Goal: Task Accomplishment & Management: Manage account settings

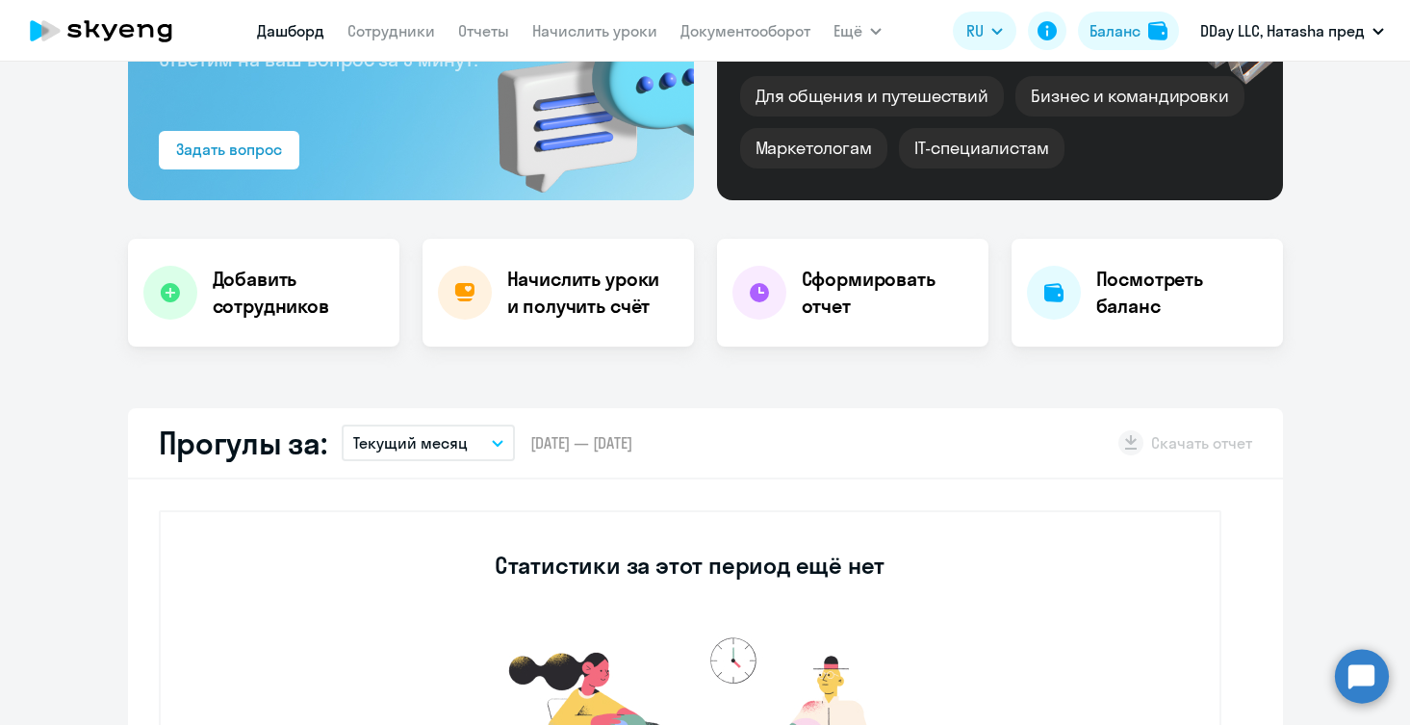
select select "30"
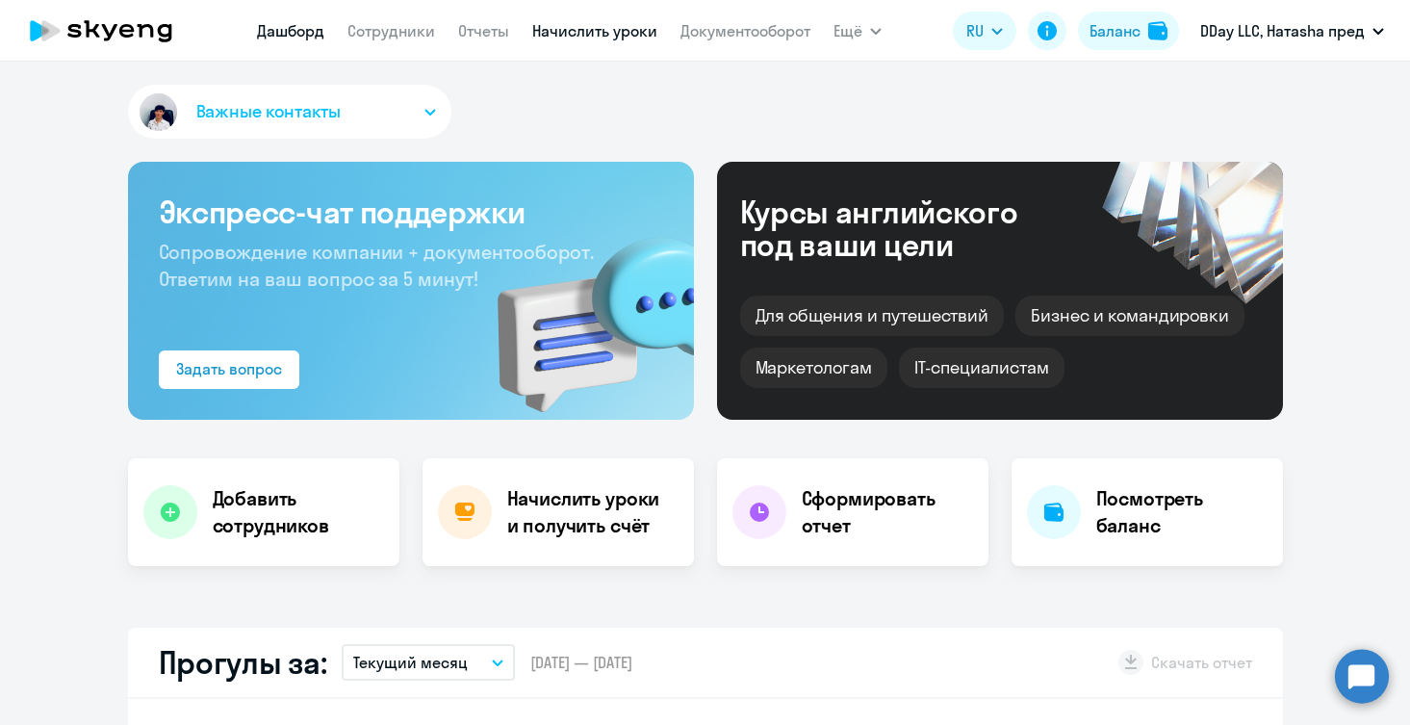
click at [627, 34] on link "Начислить уроки" at bounding box center [594, 30] width 125 height 19
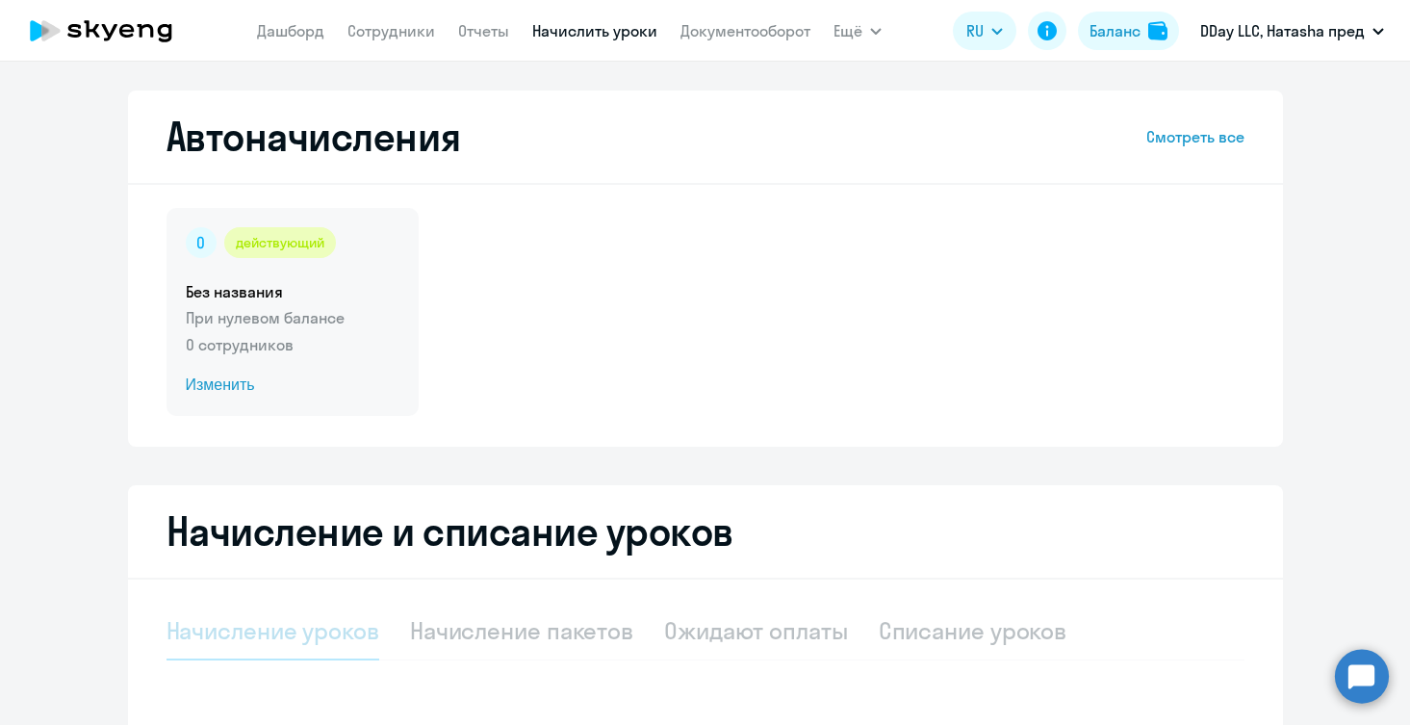
select select "10"
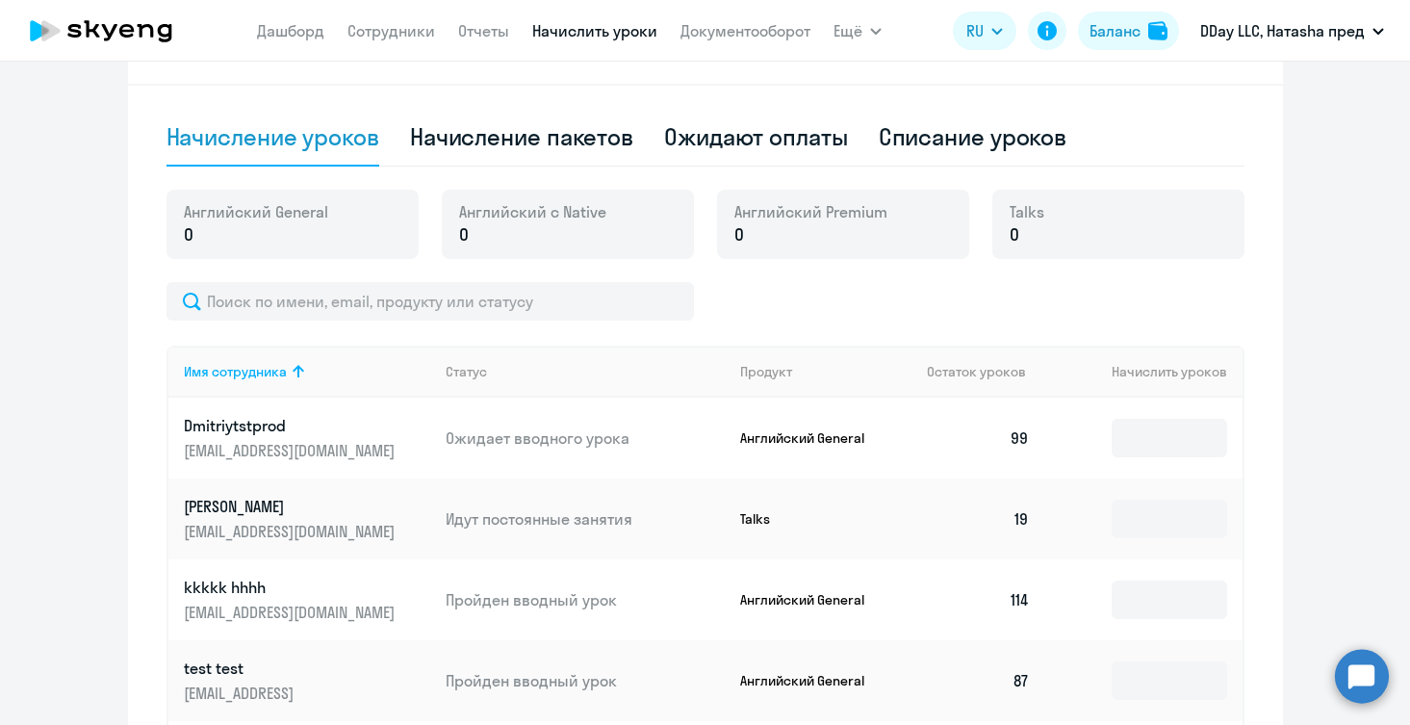
scroll to position [524, 0]
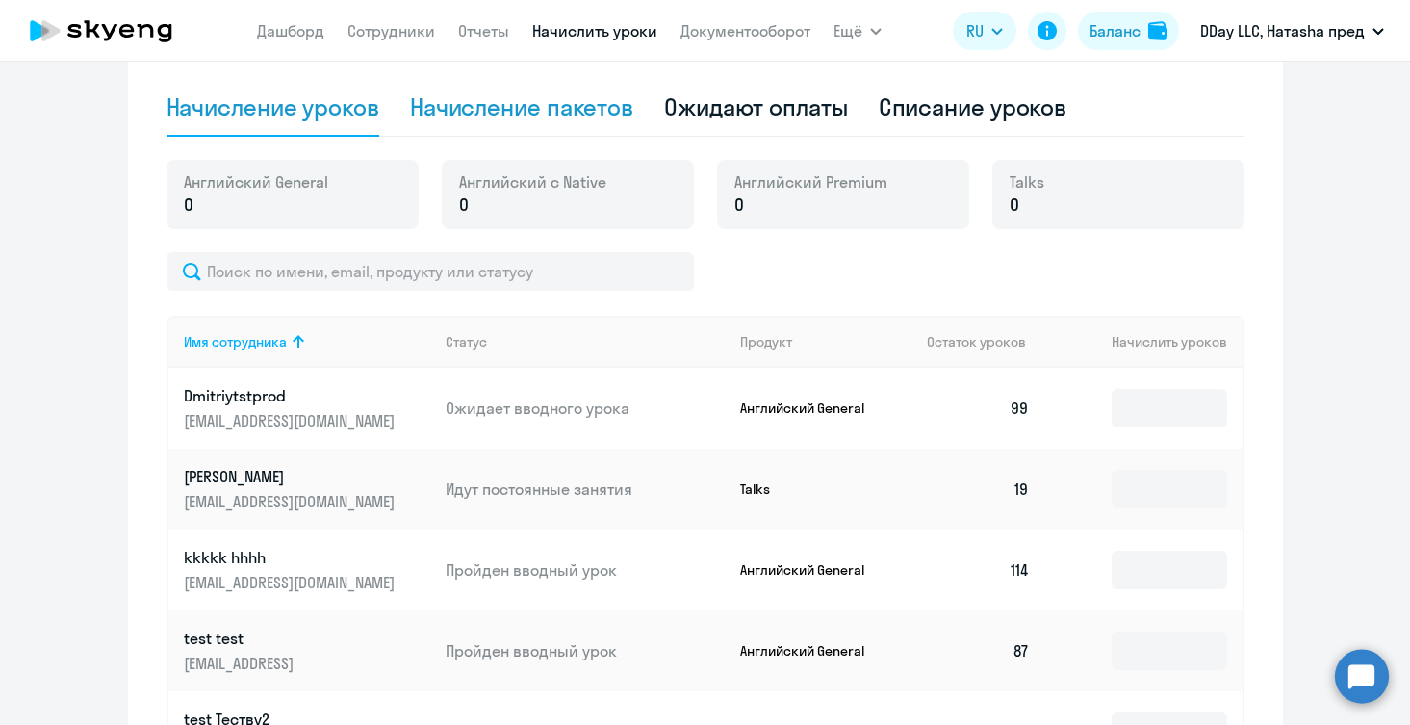
click at [504, 125] on div "Начисление пакетов" at bounding box center [521, 108] width 223 height 58
select select "10"
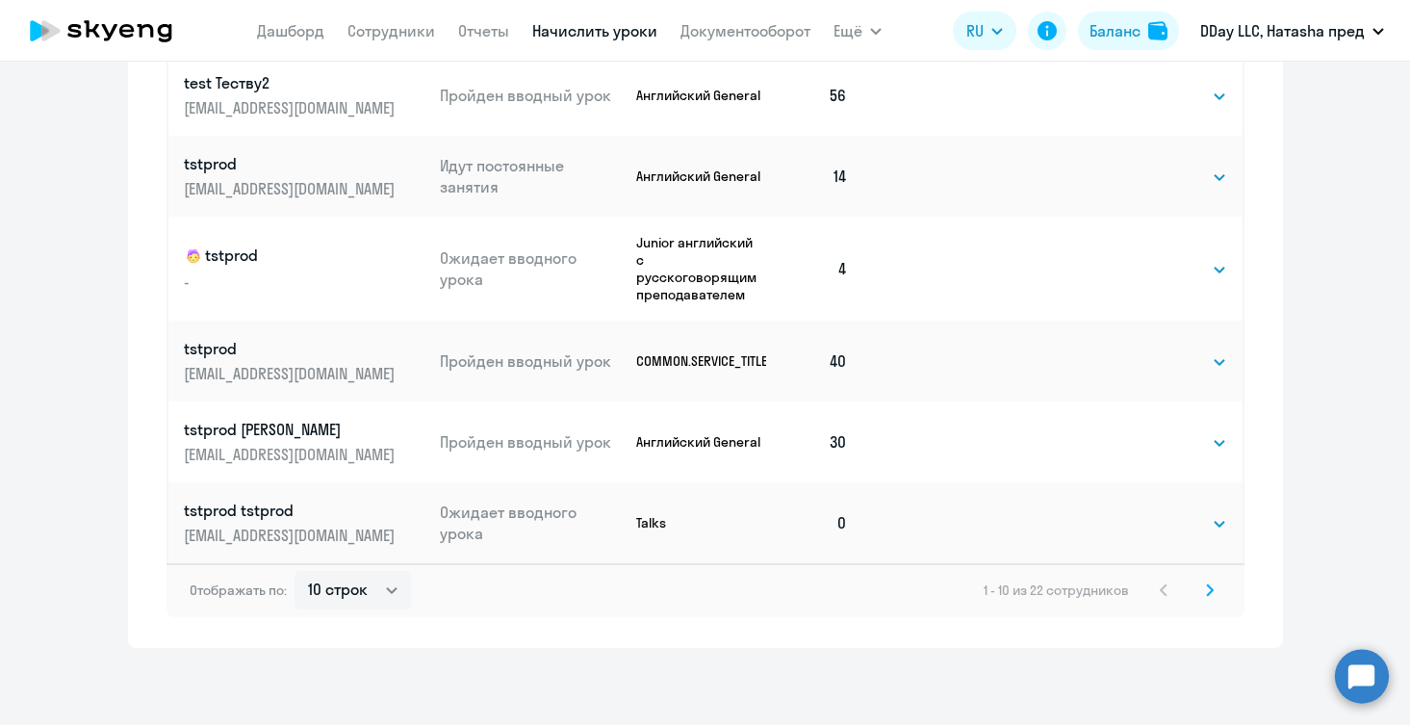
scroll to position [1216, 0]
select select "40"
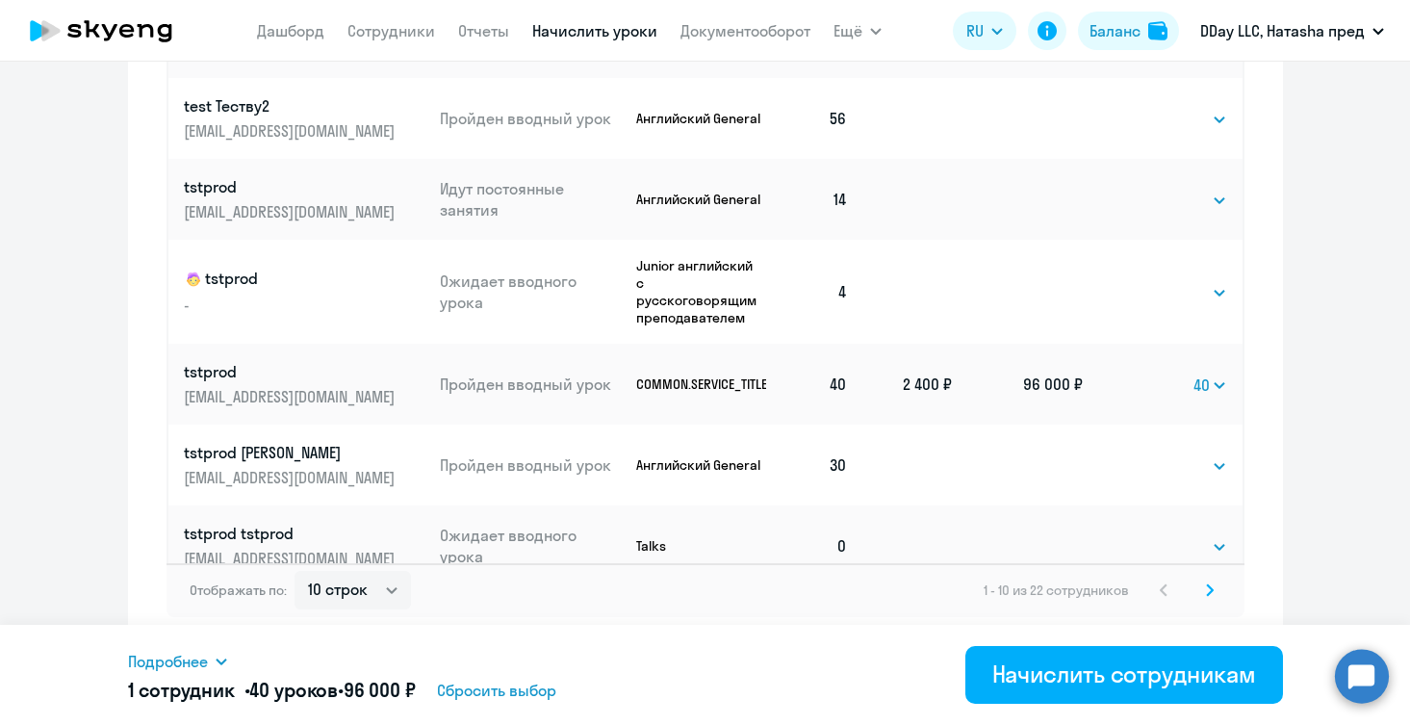
scroll to position [0, 0]
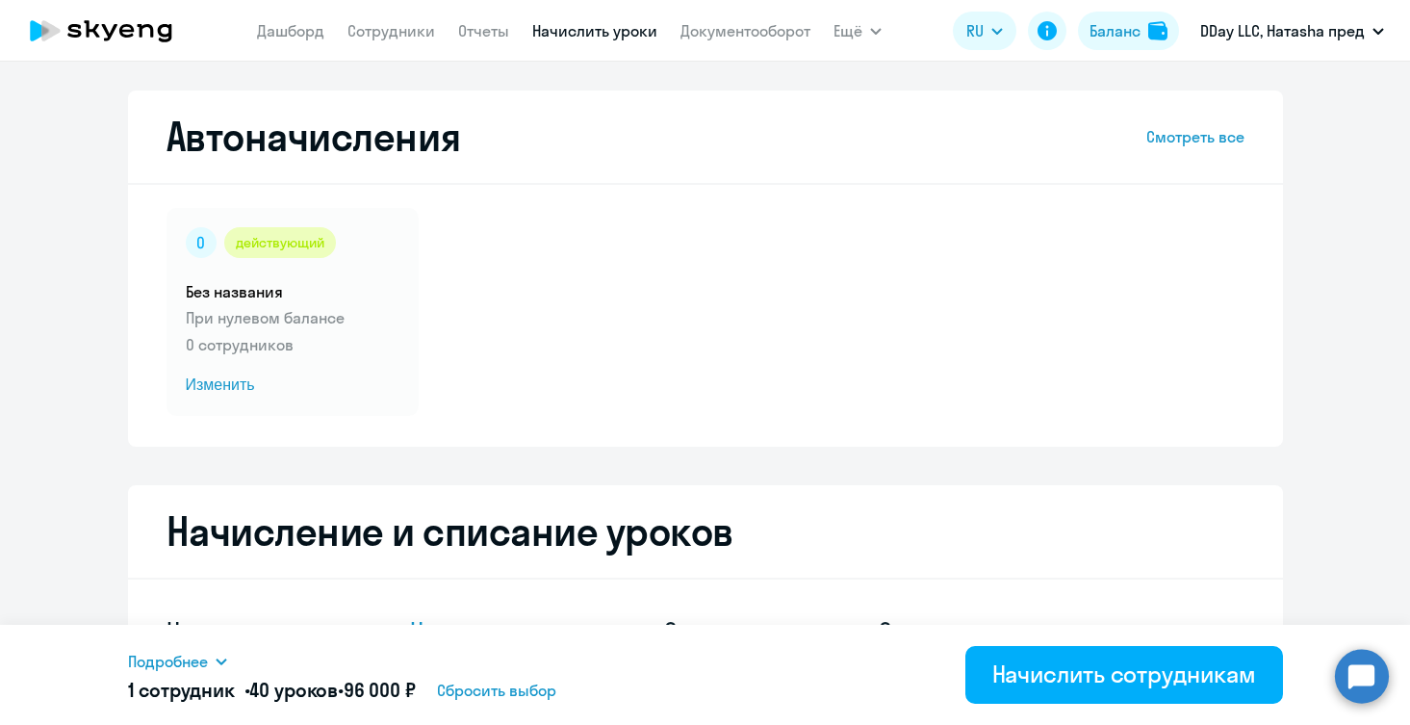
click at [477, 40] on app-menu-item-link "Отчеты" at bounding box center [483, 31] width 51 height 24
click at [476, 27] on link "Отчеты" at bounding box center [483, 30] width 51 height 19
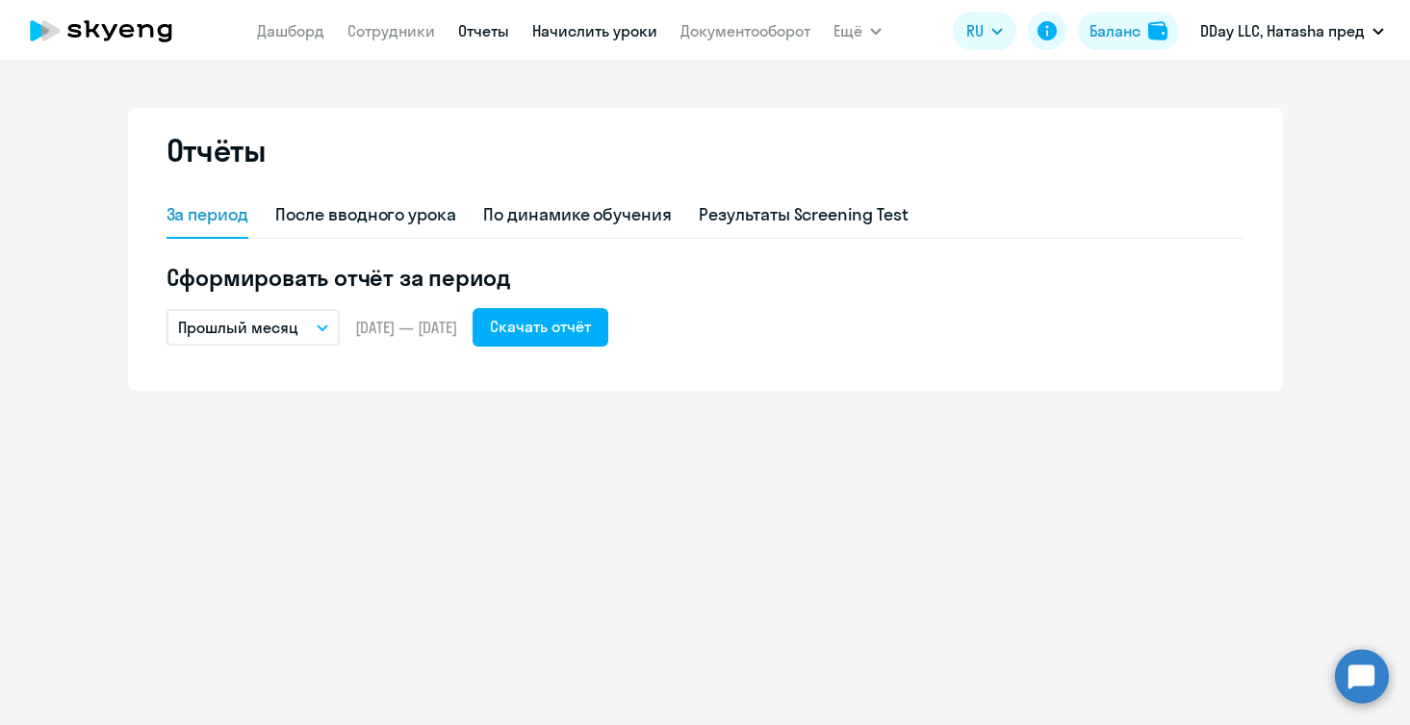
click at [574, 39] on link "Начислить уроки" at bounding box center [594, 30] width 125 height 19
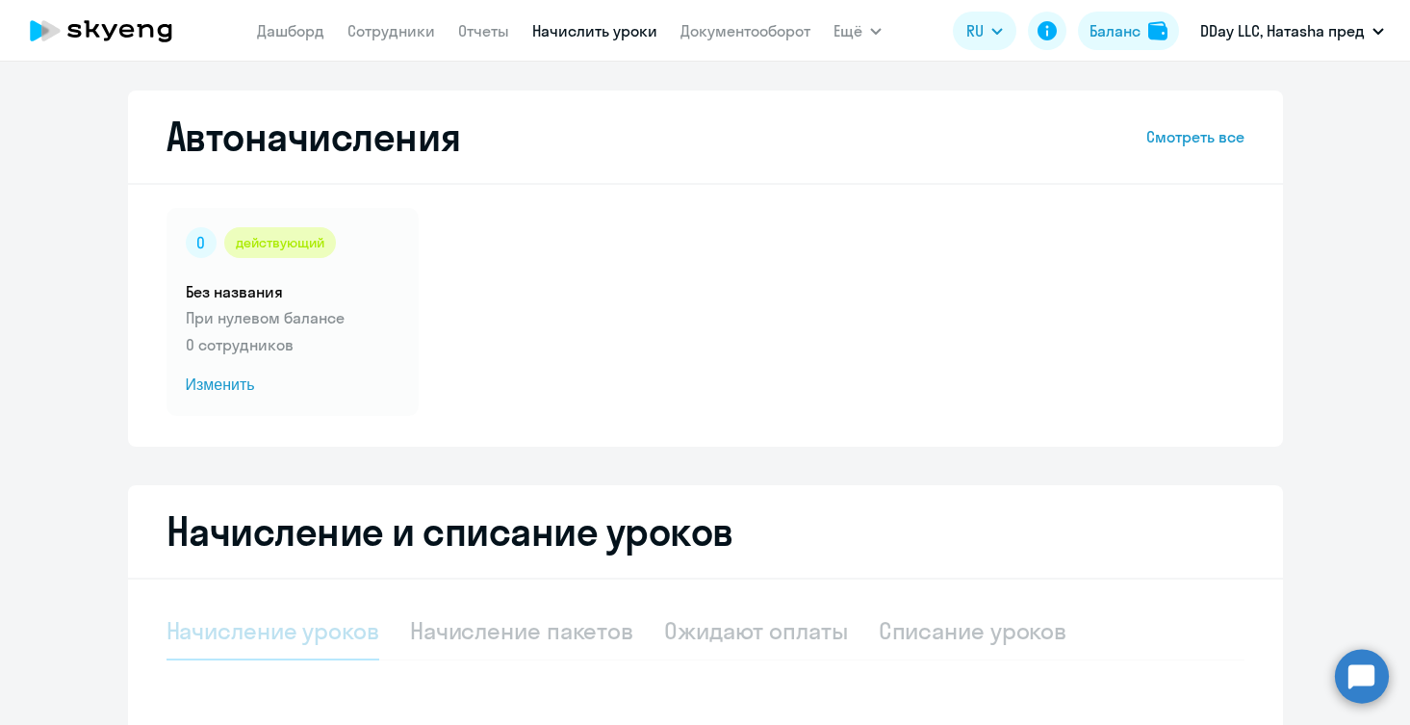
select select "10"
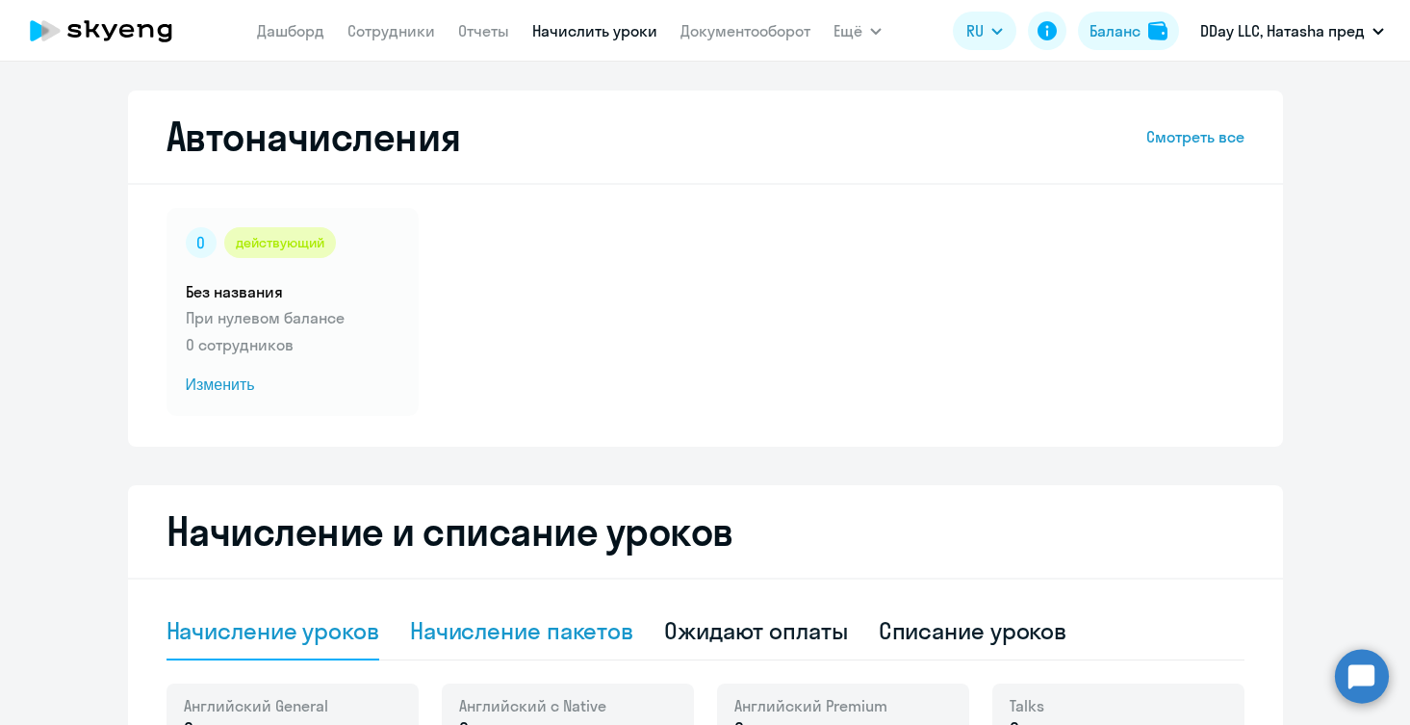
click at [541, 630] on div "Начисление пакетов" at bounding box center [521, 630] width 223 height 31
select select "10"
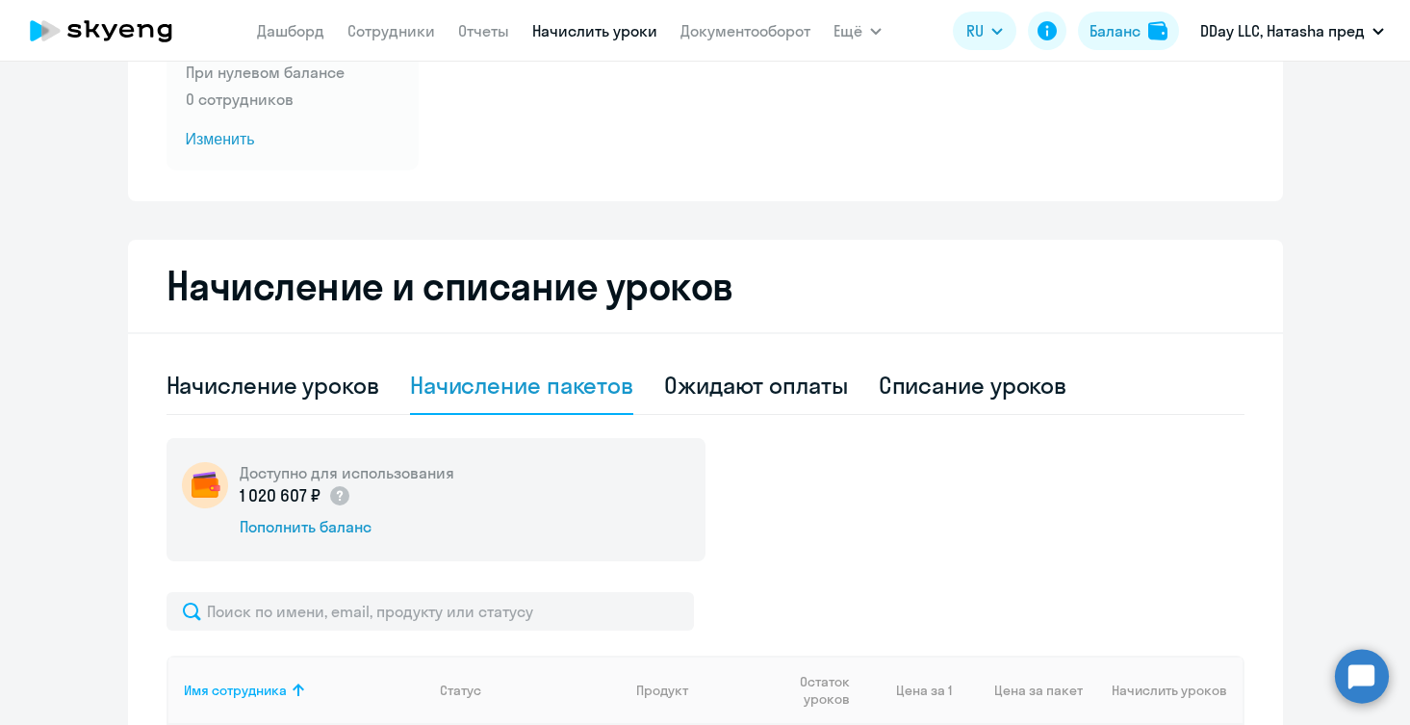
scroll to position [246, 0]
click at [289, 375] on div "Начисление уроков" at bounding box center [273, 384] width 213 height 31
select select "10"
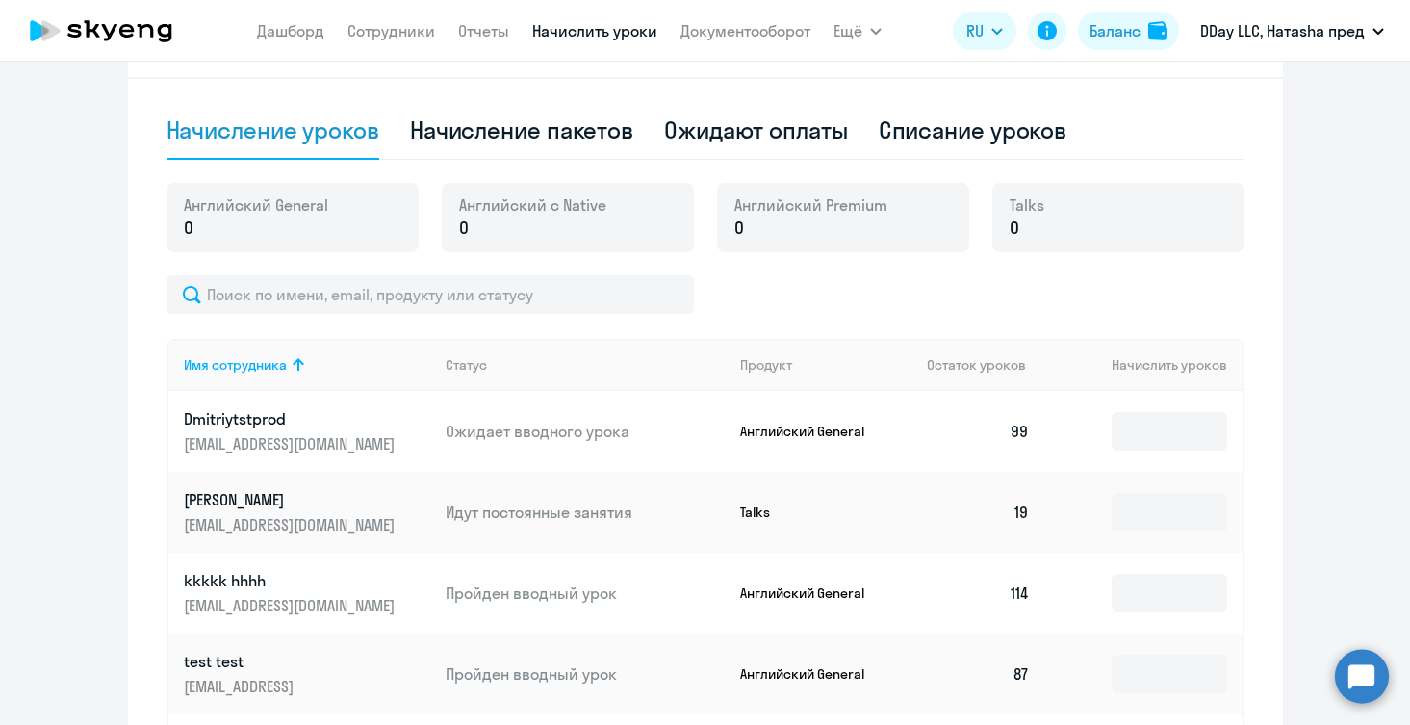
scroll to position [509, 0]
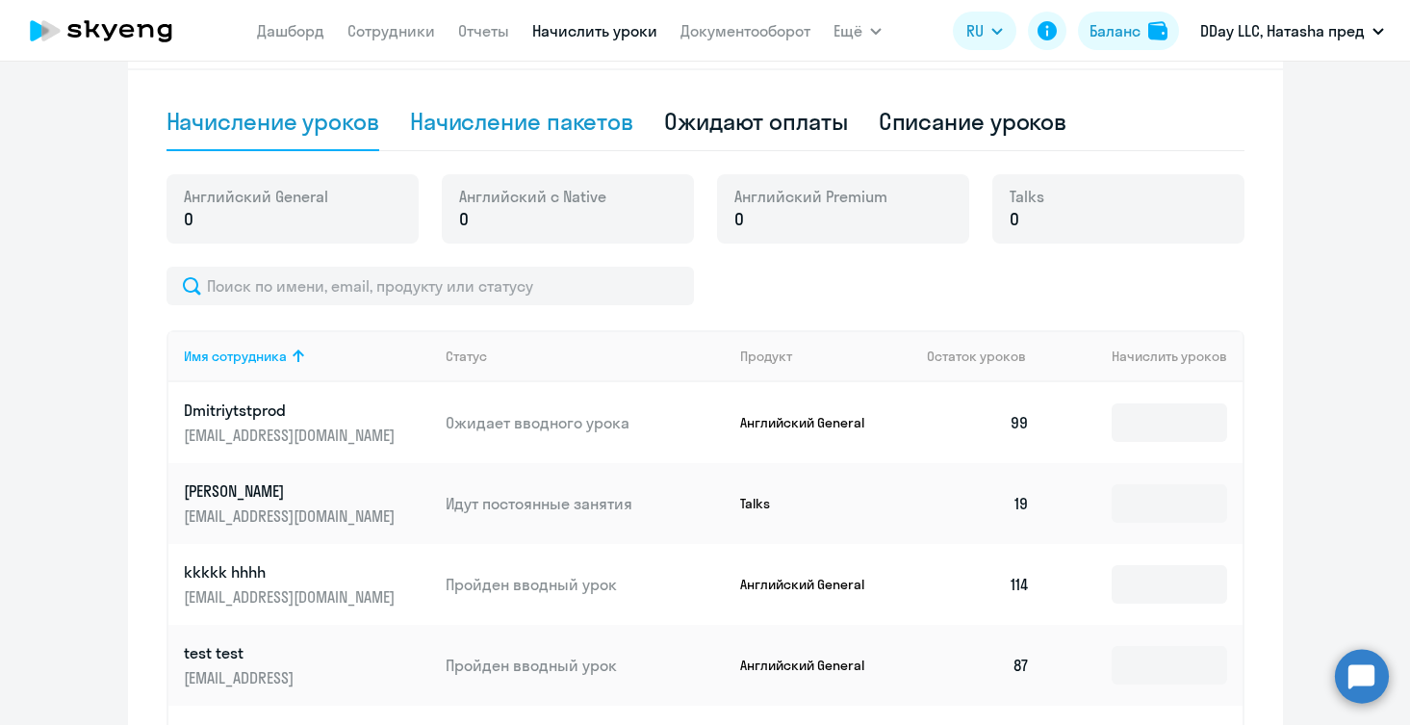
click at [546, 123] on div "Начисление пакетов" at bounding box center [521, 121] width 223 height 31
select select "10"
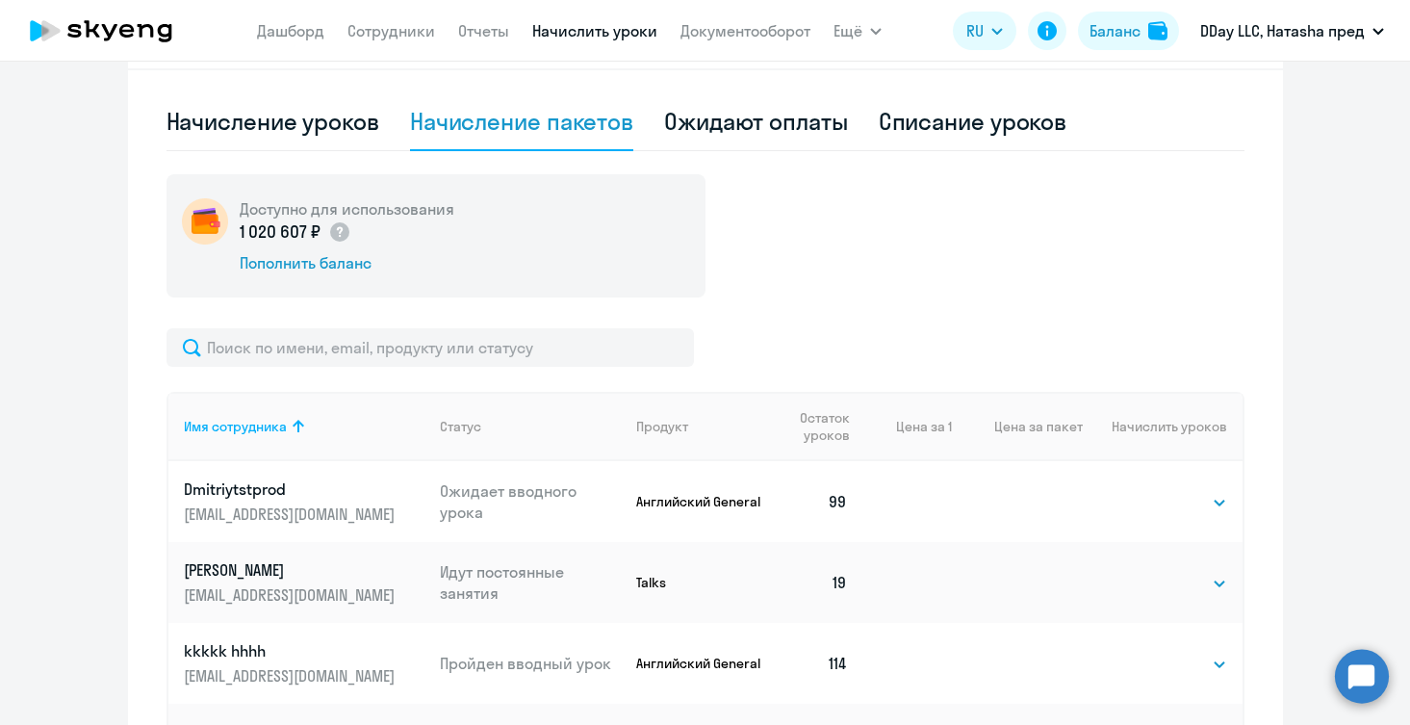
click at [429, 280] on div "Доступно для использования 1 020 607 ₽ Пополнить баланс" at bounding box center [436, 235] width 539 height 123
click at [331, 267] on div "Пополнить баланс" at bounding box center [347, 262] width 215 height 21
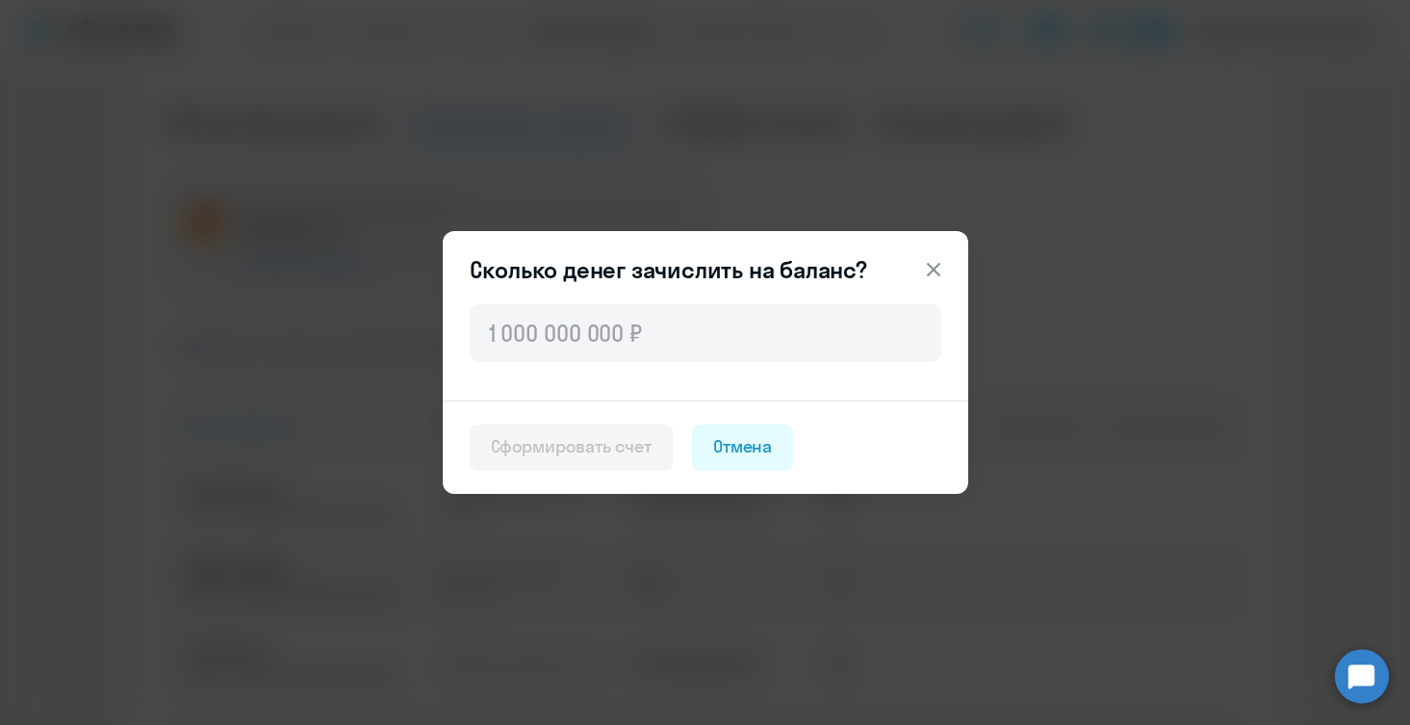
click at [935, 268] on icon at bounding box center [932, 269] width 13 height 13
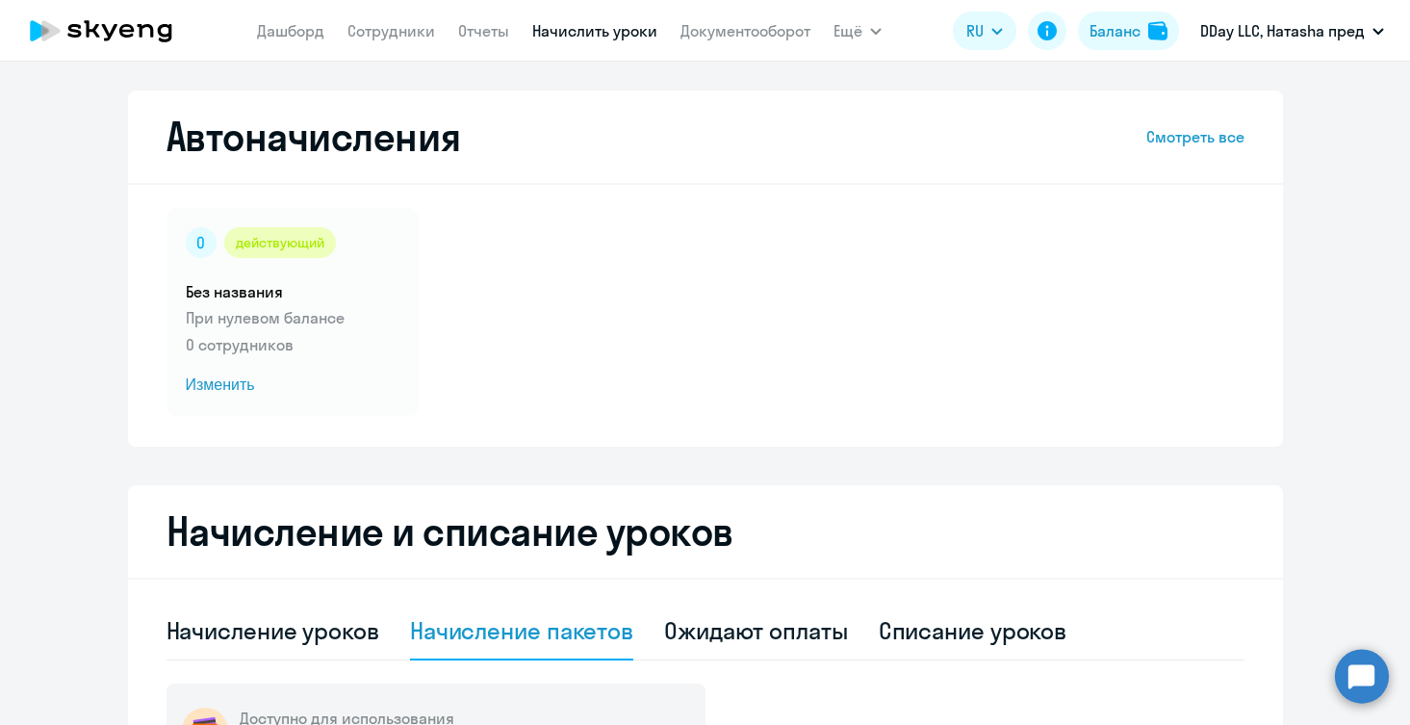
scroll to position [0, 0]
click at [276, 28] on link "Дашборд" at bounding box center [290, 30] width 67 height 19
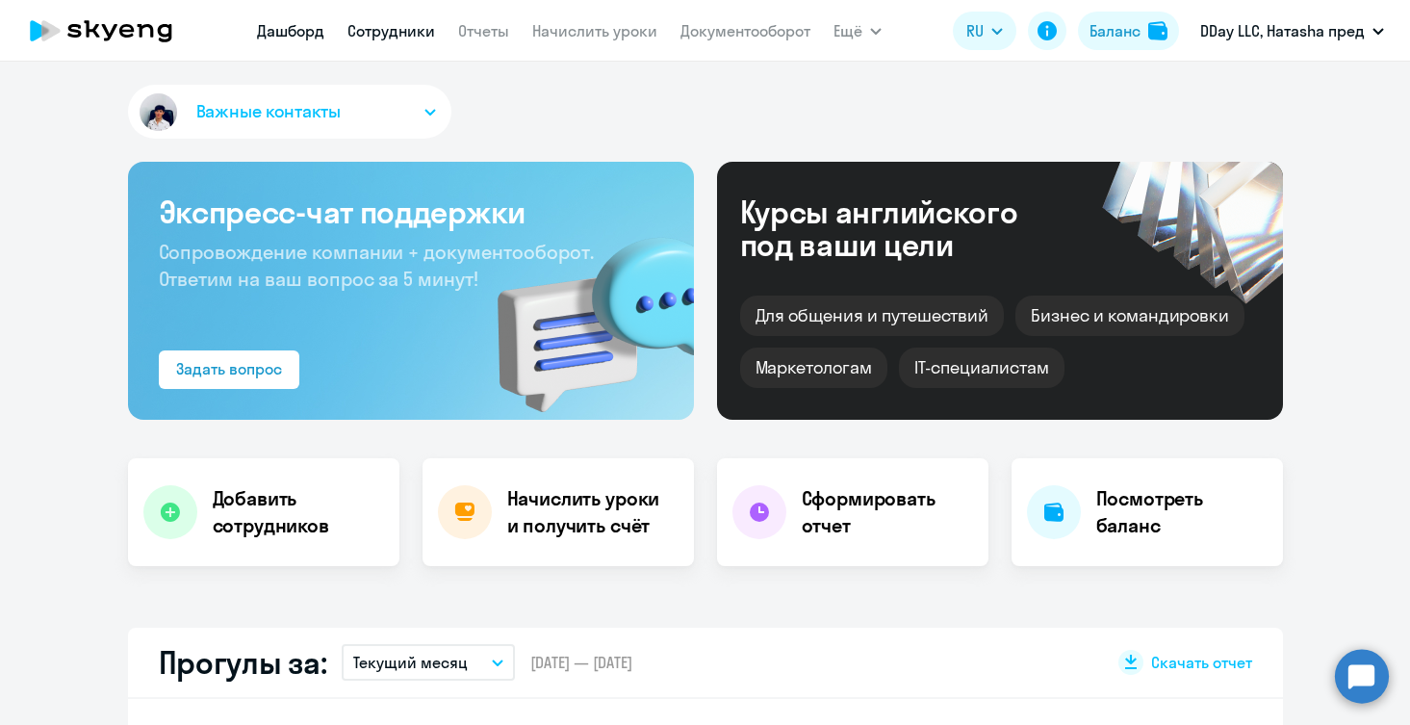
click at [373, 34] on link "Сотрудники" at bounding box center [392, 30] width 88 height 19
select select "30"
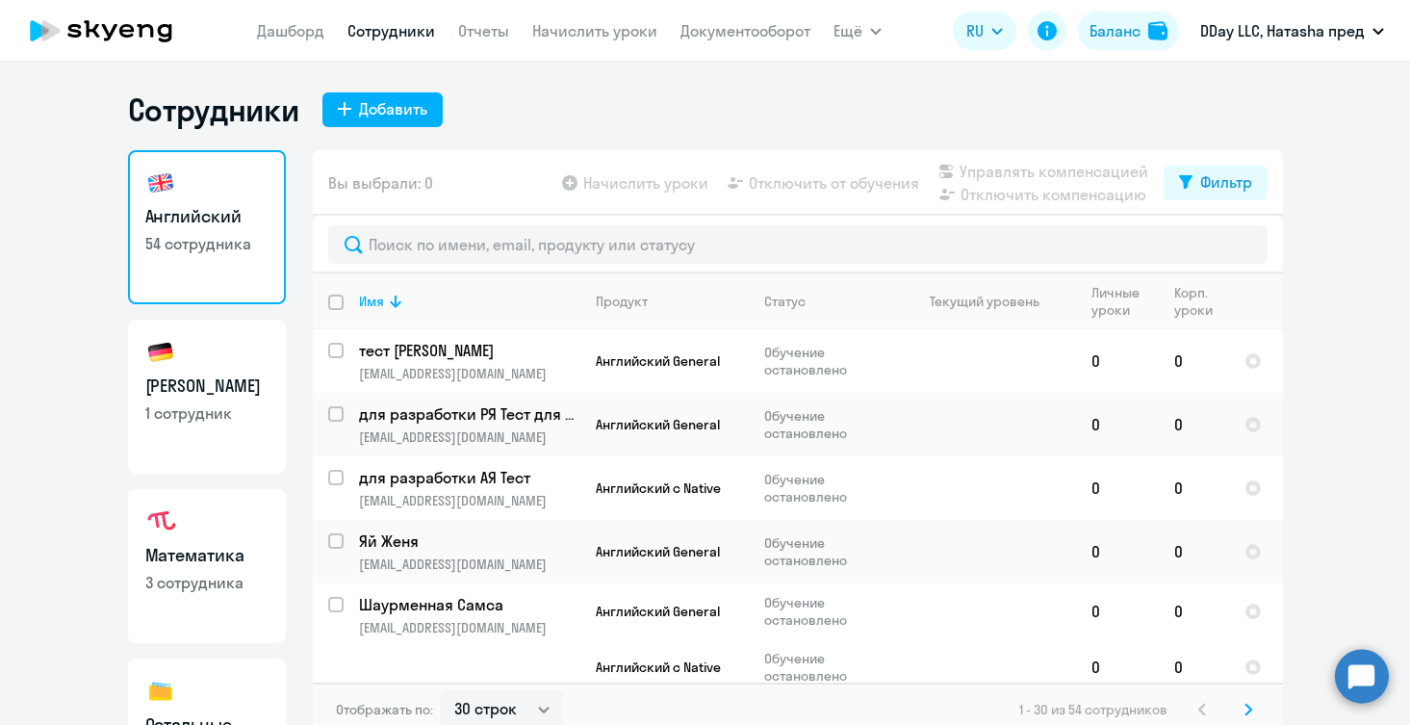
click at [237, 357] on link "Немецкий 1 сотрудник" at bounding box center [207, 397] width 158 height 154
select select "30"
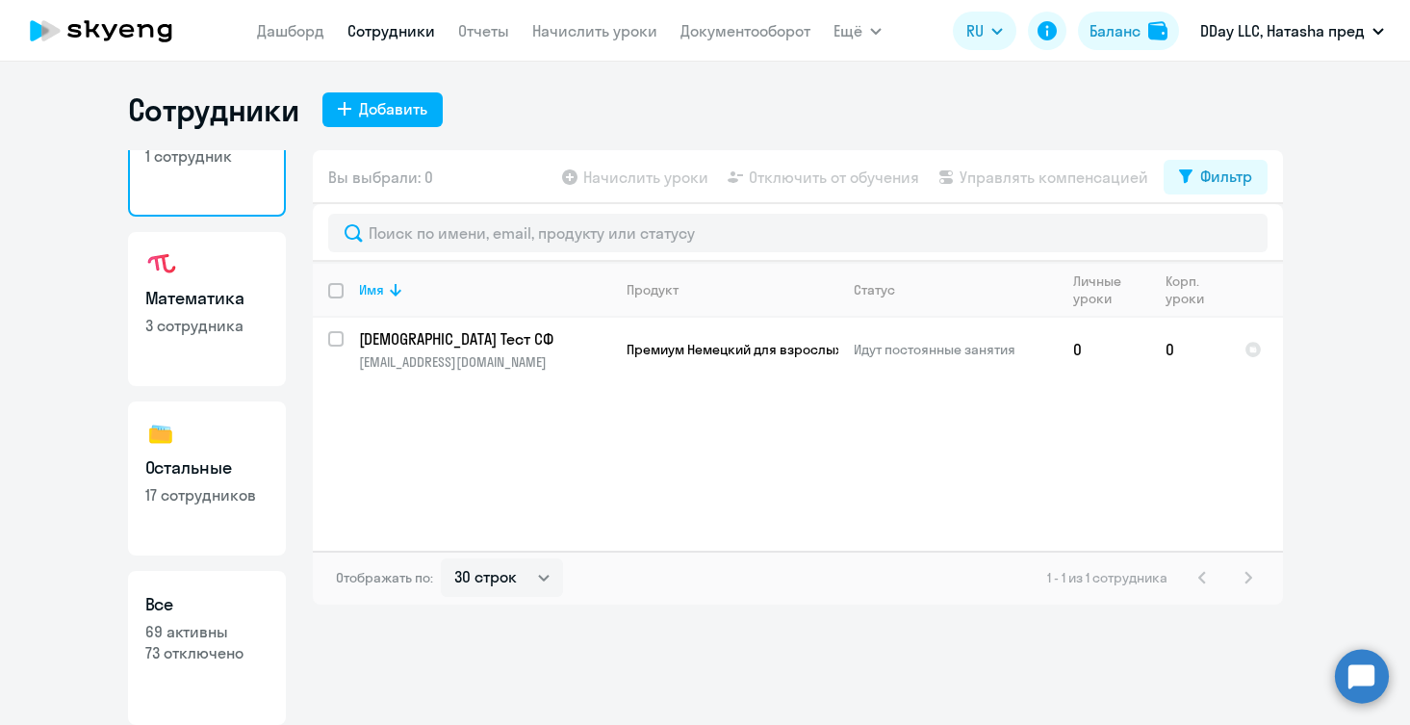
scroll to position [257, 0]
click at [210, 514] on link "Остальные 17 сотрудников" at bounding box center [207, 478] width 158 height 154
select select "30"
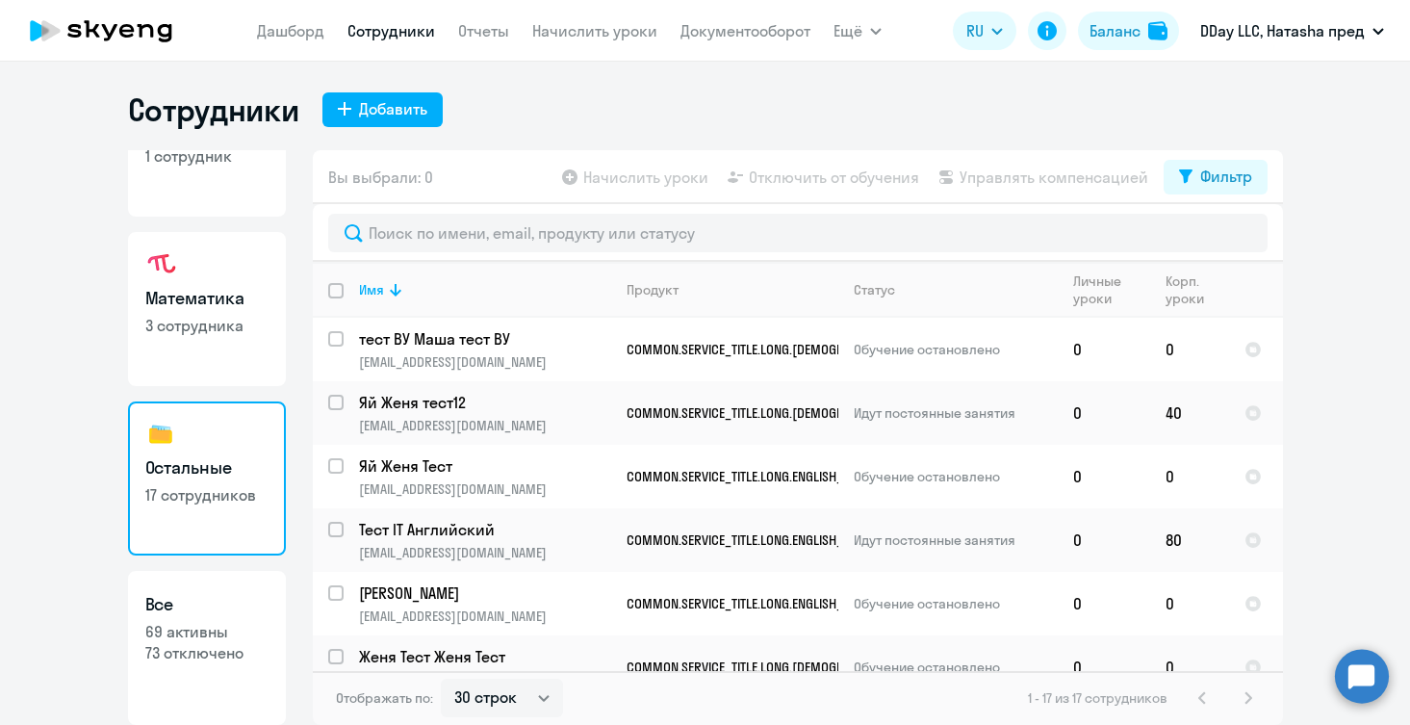
click at [207, 681] on link "Все 69 активны 73 отключено" at bounding box center [207, 648] width 158 height 154
select select "30"
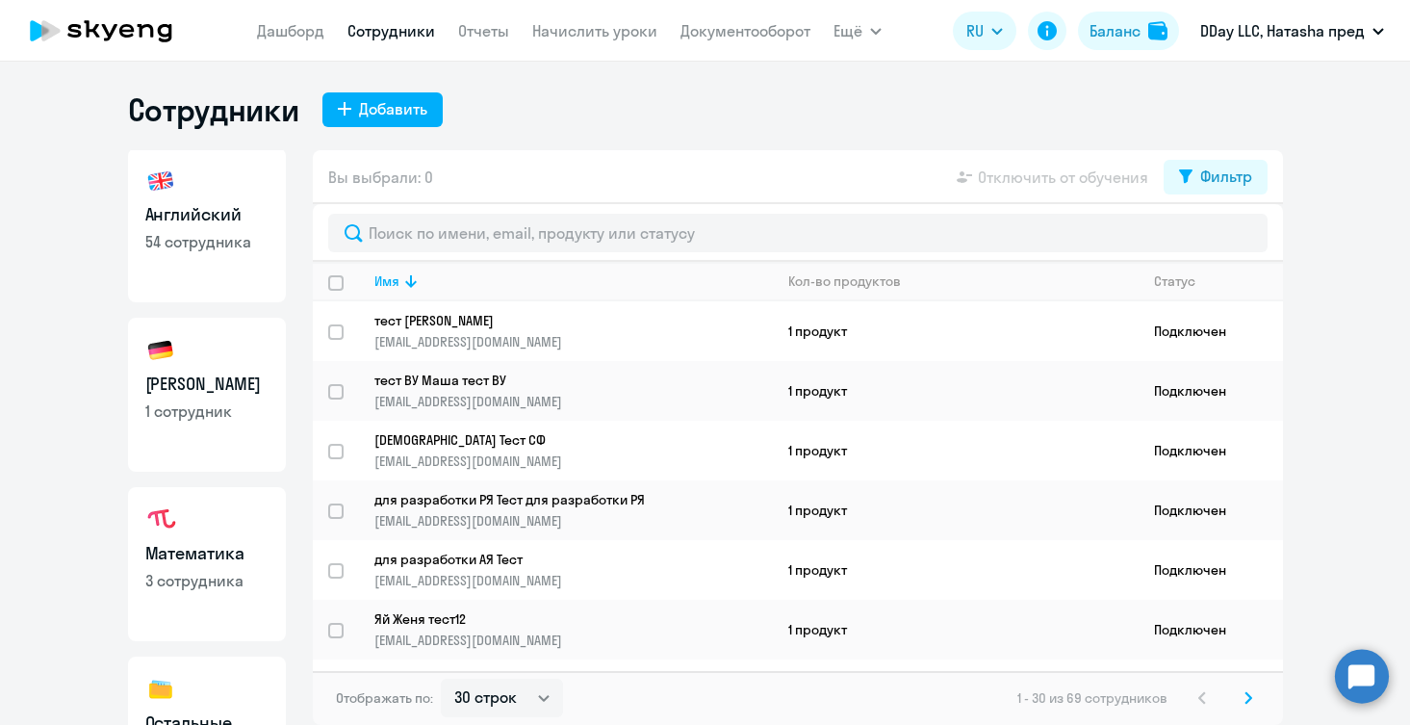
scroll to position [-1, 0]
click at [210, 333] on link "Немецкий 1 сотрудник" at bounding box center [207, 397] width 158 height 154
select select "30"
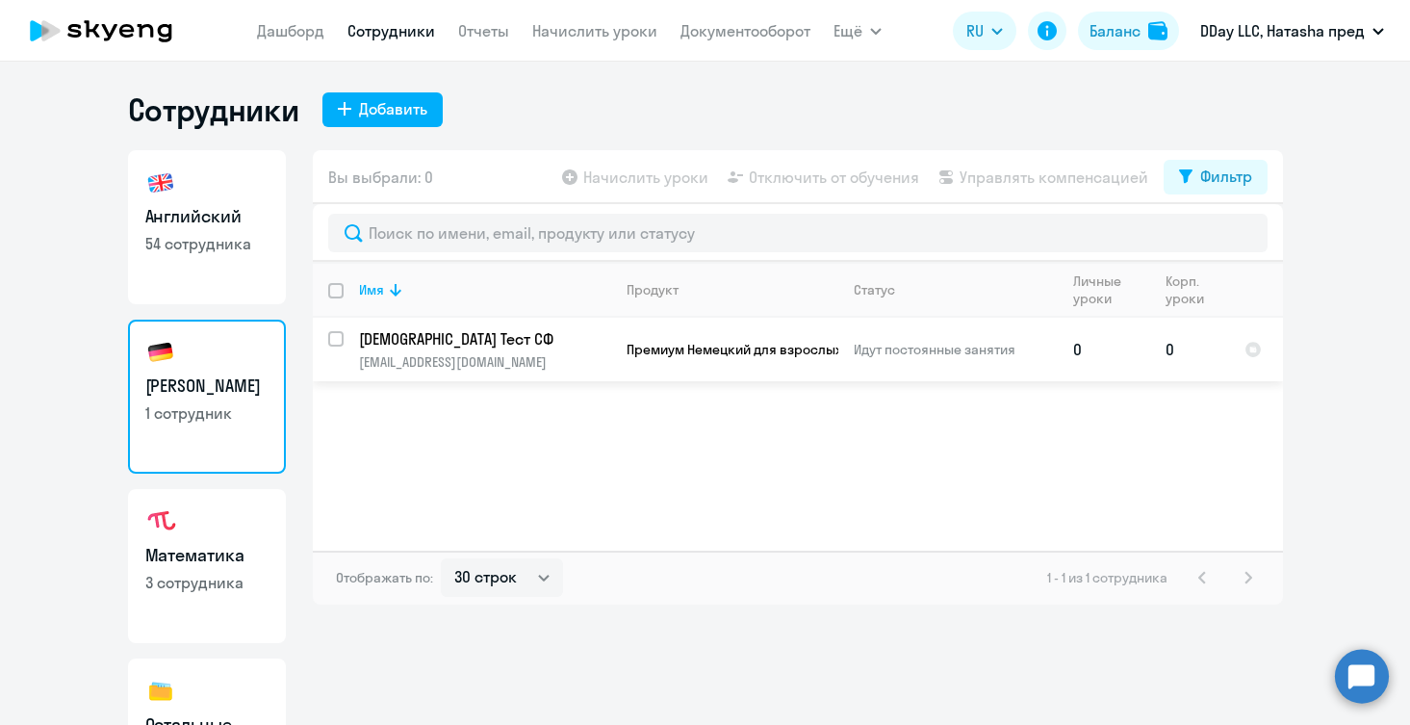
click at [339, 337] on input "select row 42317656" at bounding box center [347, 350] width 39 height 39
checkbox input "true"
click at [339, 338] on input "deselect row 42317656" at bounding box center [347, 350] width 39 height 39
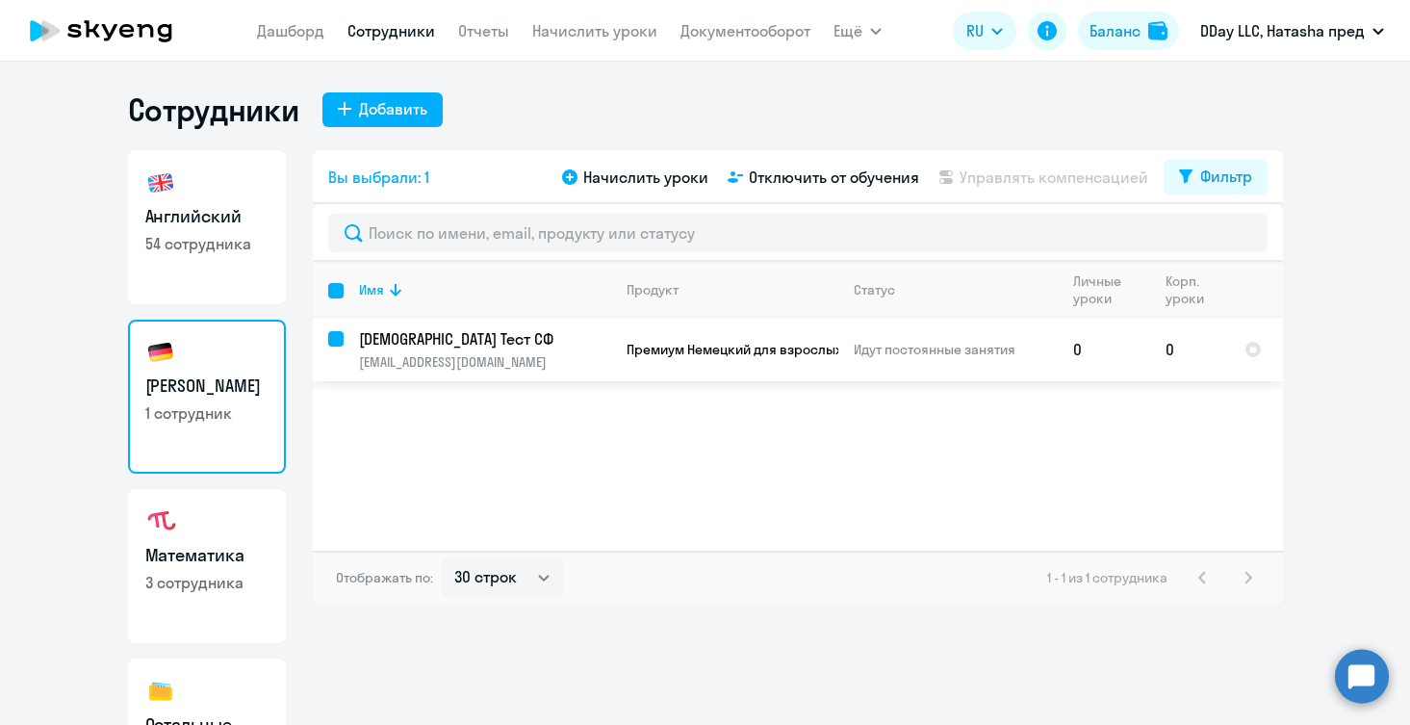
checkbox input "false"
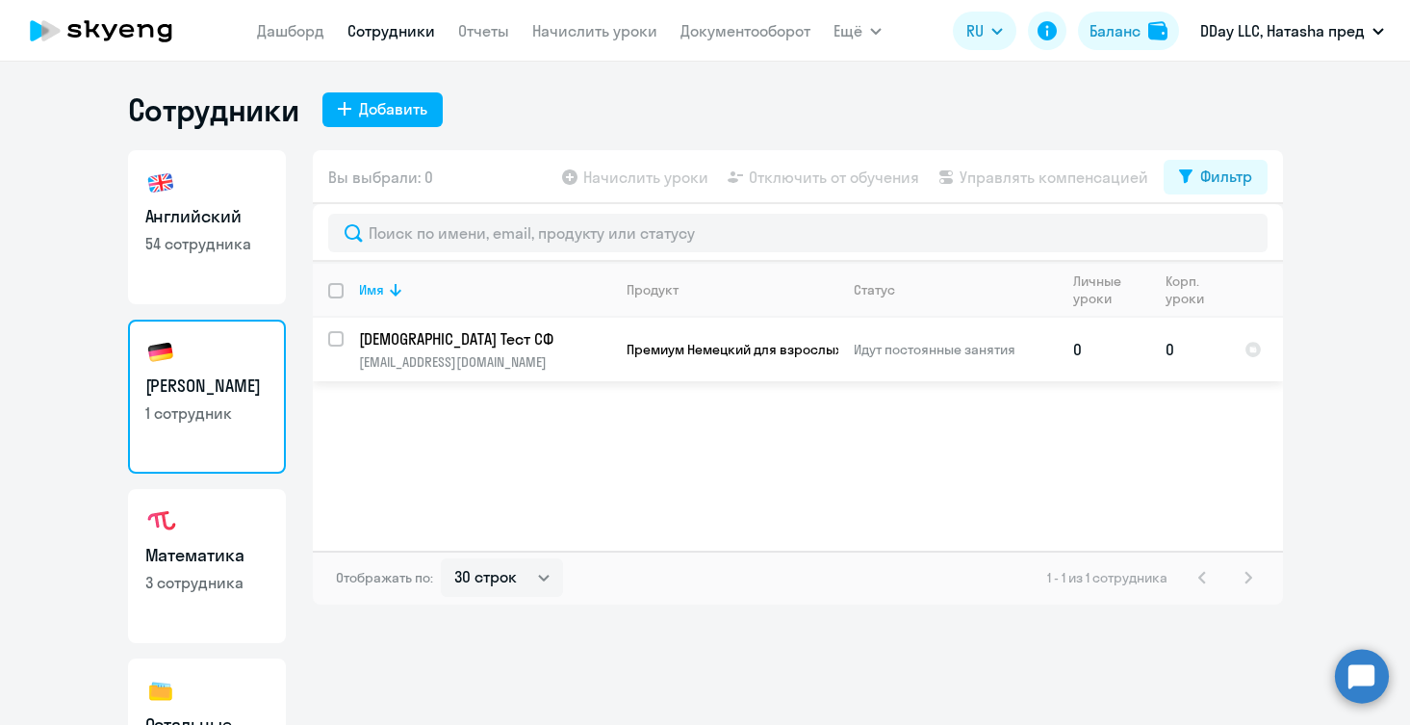
click at [339, 338] on input "select row 42317656" at bounding box center [347, 350] width 39 height 39
checkbox input "true"
click at [339, 338] on input "deselect row 42317656" at bounding box center [347, 350] width 39 height 39
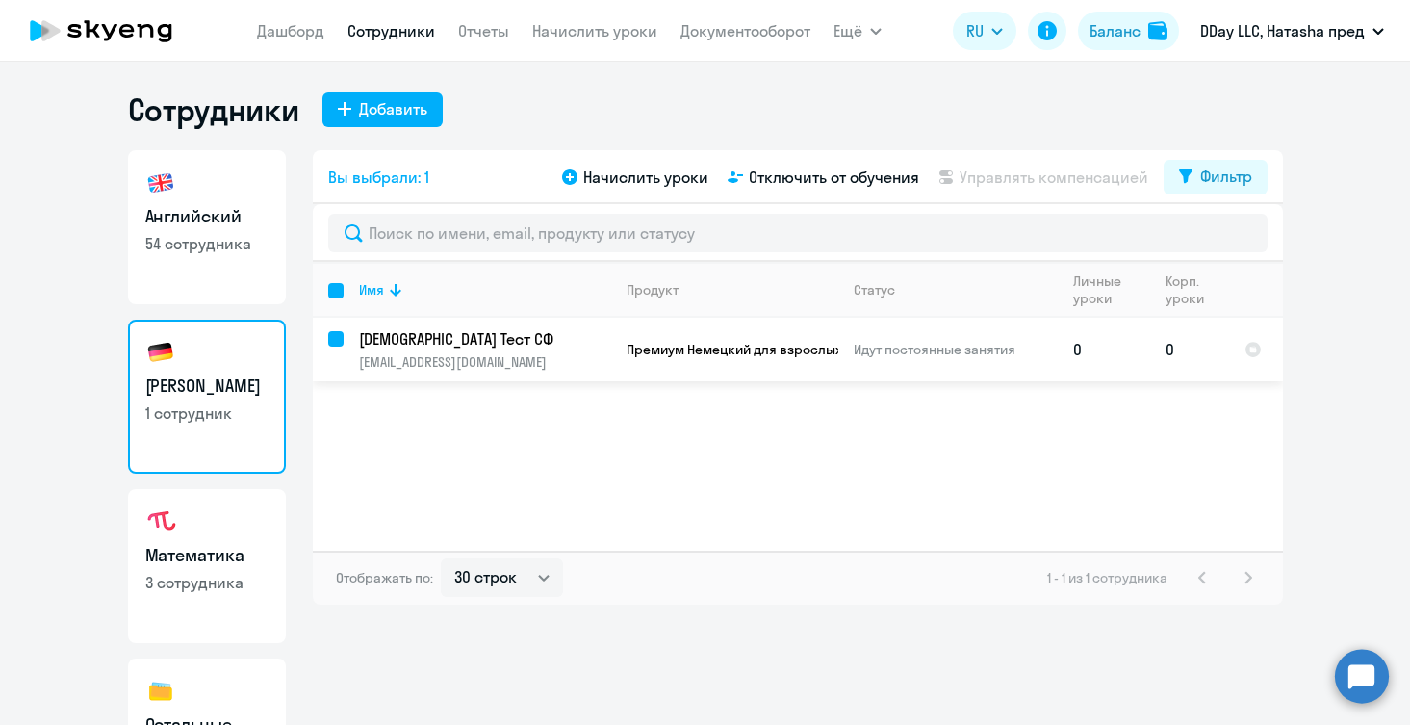
checkbox input "false"
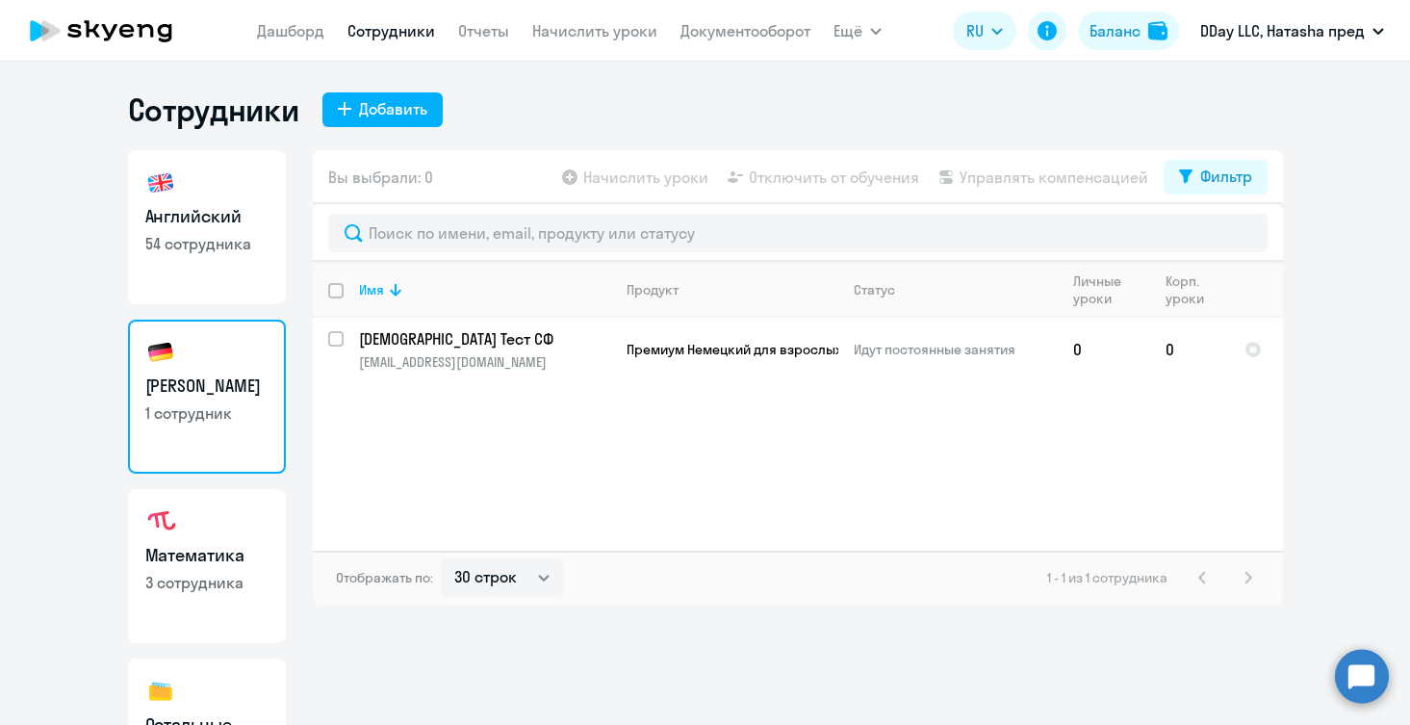
click at [208, 164] on link "Английский 54 сотрудника" at bounding box center [207, 227] width 158 height 154
select select "30"
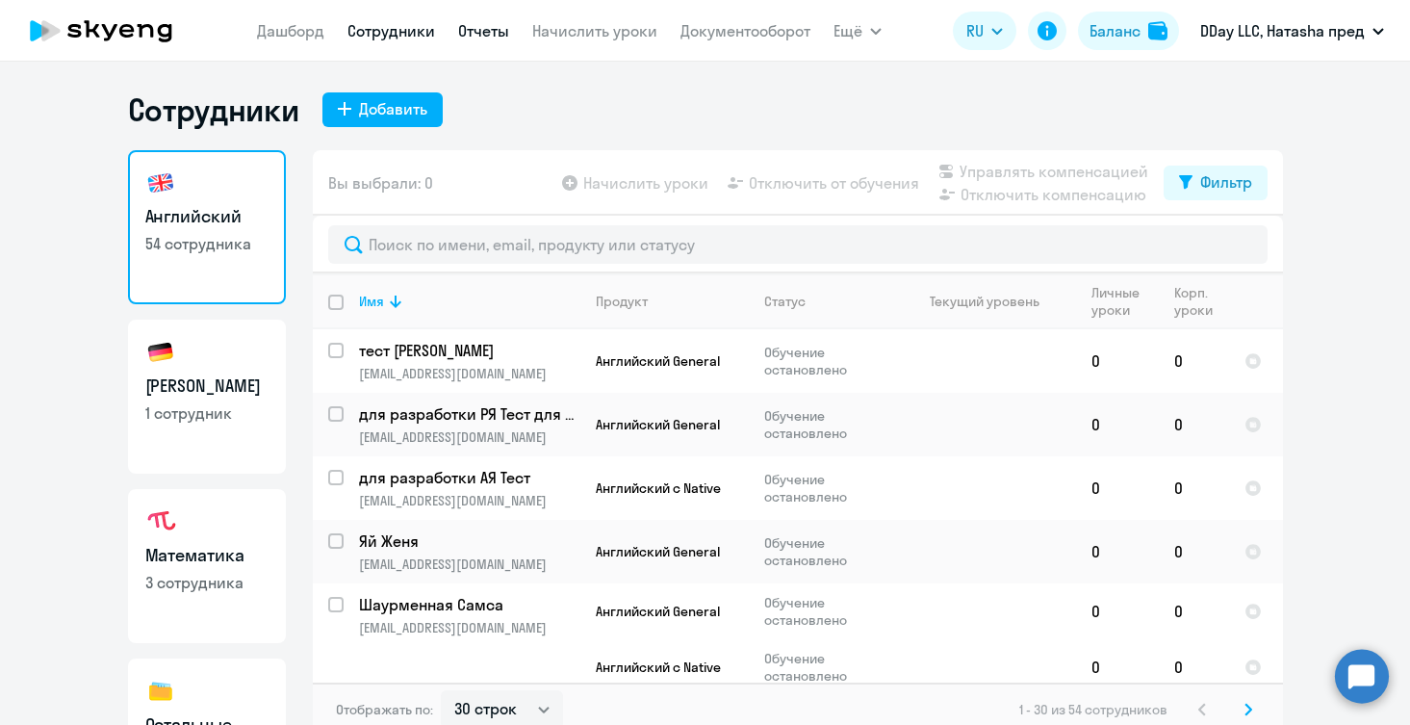
click at [493, 26] on link "Отчеты" at bounding box center [483, 30] width 51 height 19
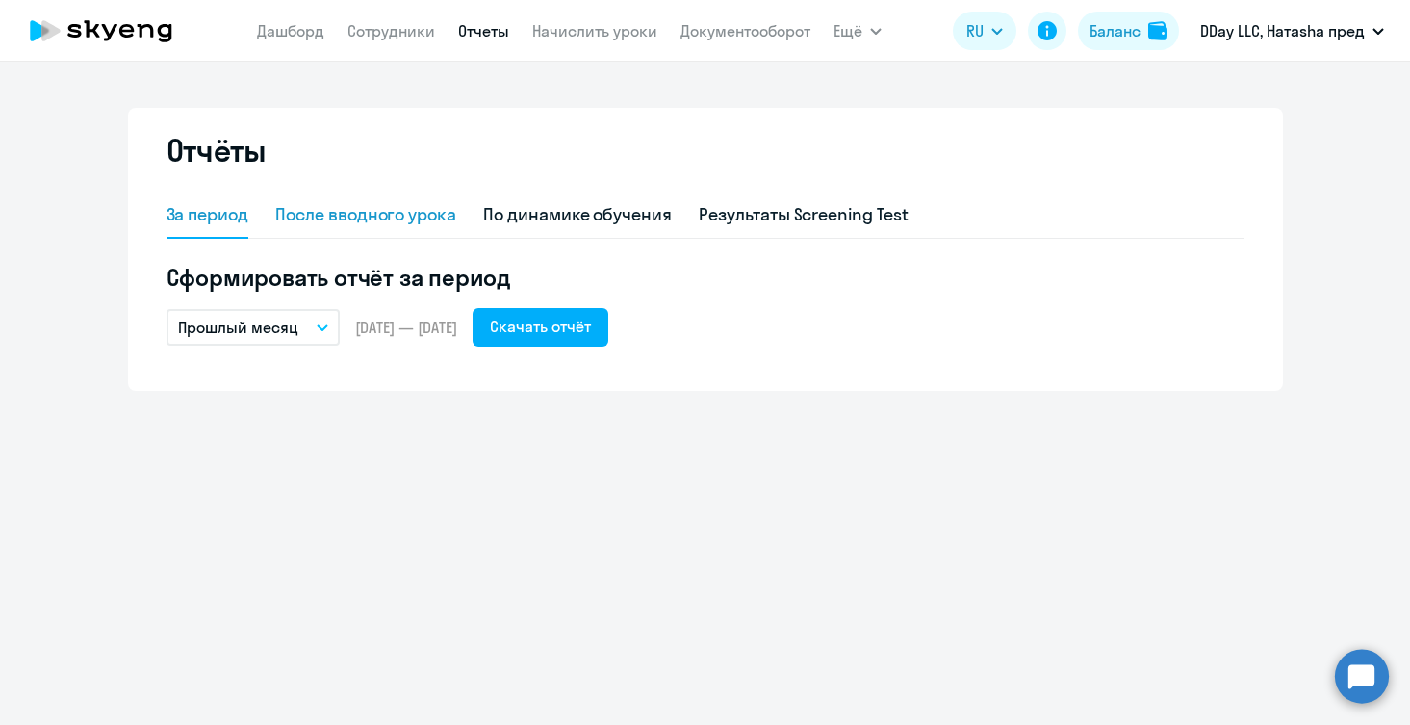
click at [385, 218] on div "После вводного урока" at bounding box center [365, 214] width 181 height 25
select select "10"
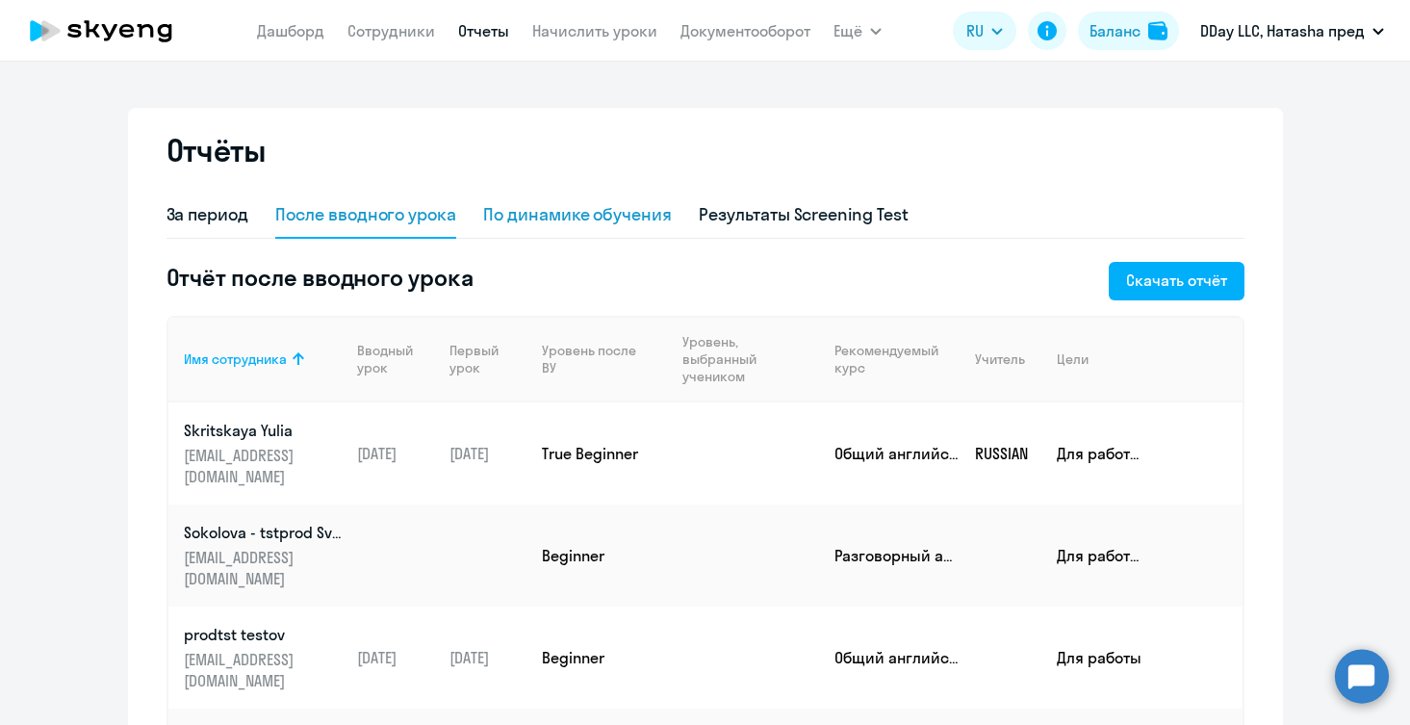
click at [544, 214] on div "По динамике обучения" at bounding box center [577, 214] width 189 height 25
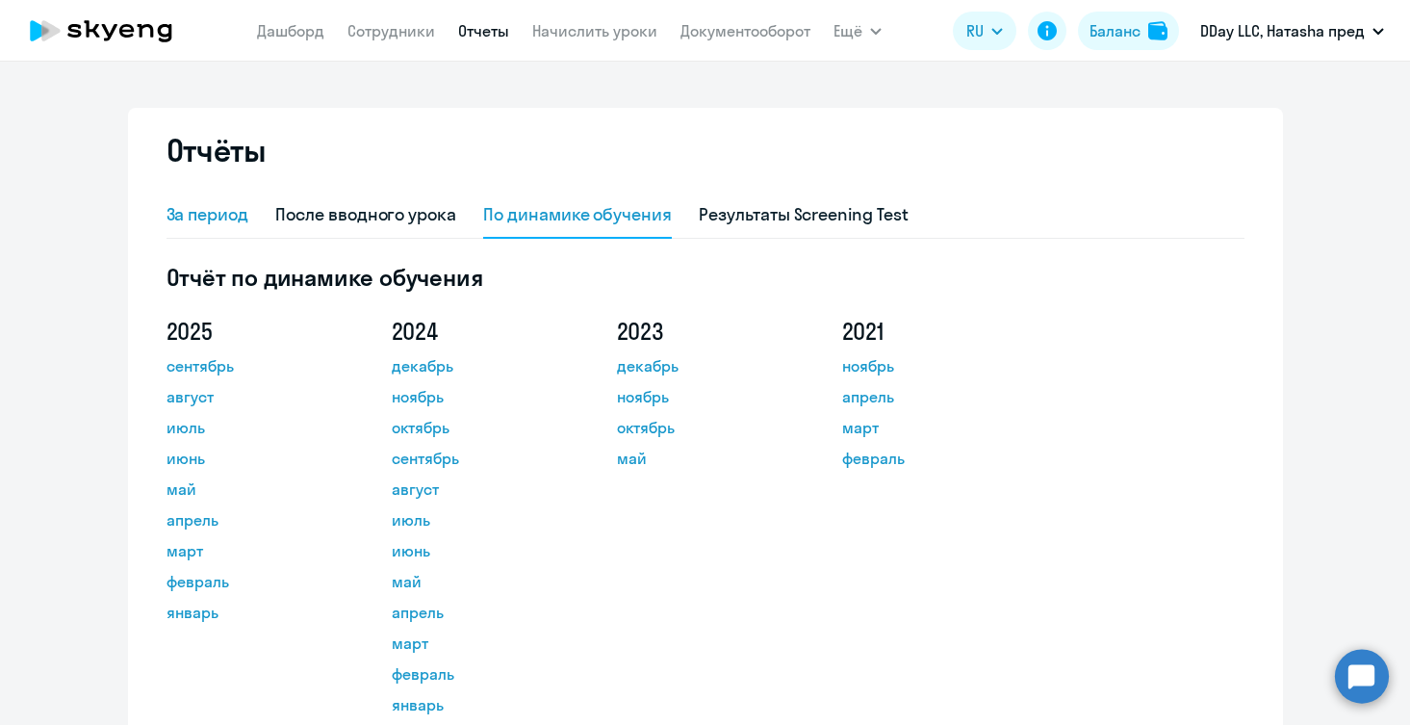
click at [226, 226] on div "За период" at bounding box center [208, 214] width 83 height 25
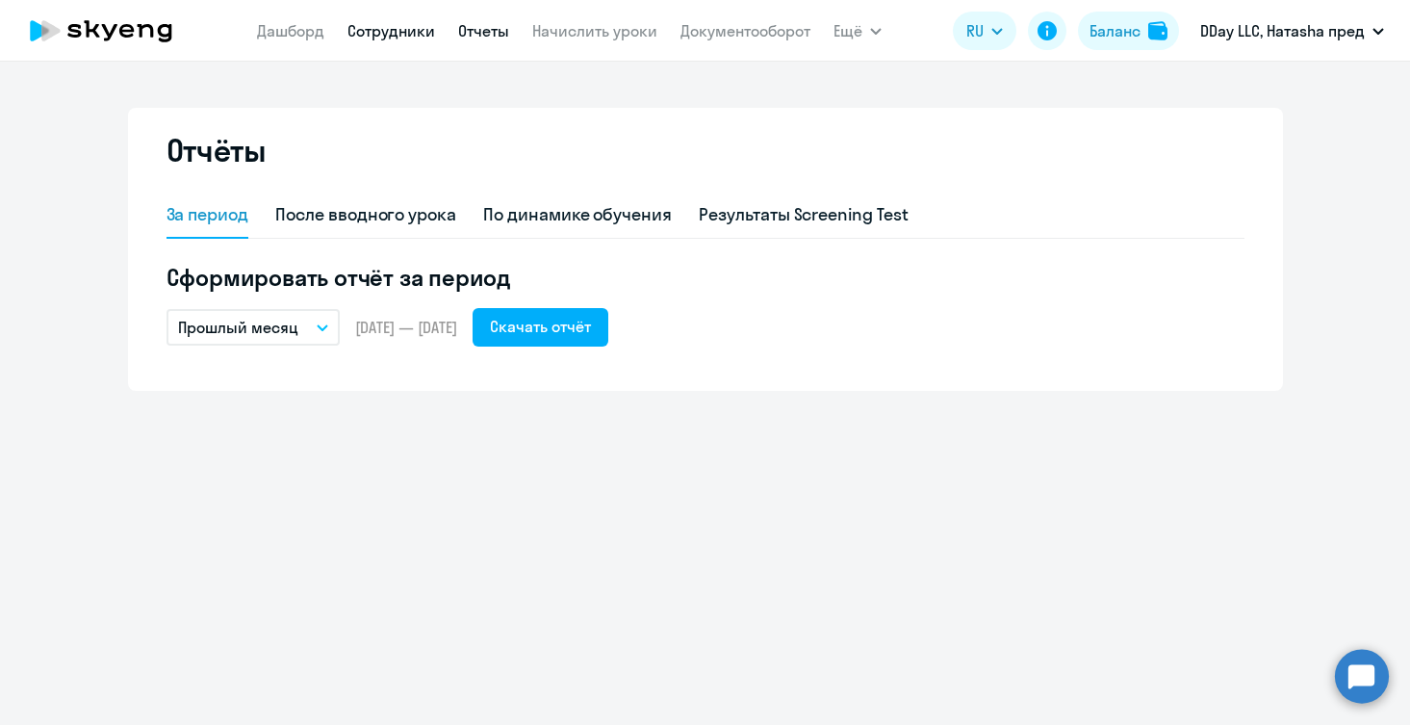
click at [425, 28] on link "Сотрудники" at bounding box center [392, 30] width 88 height 19
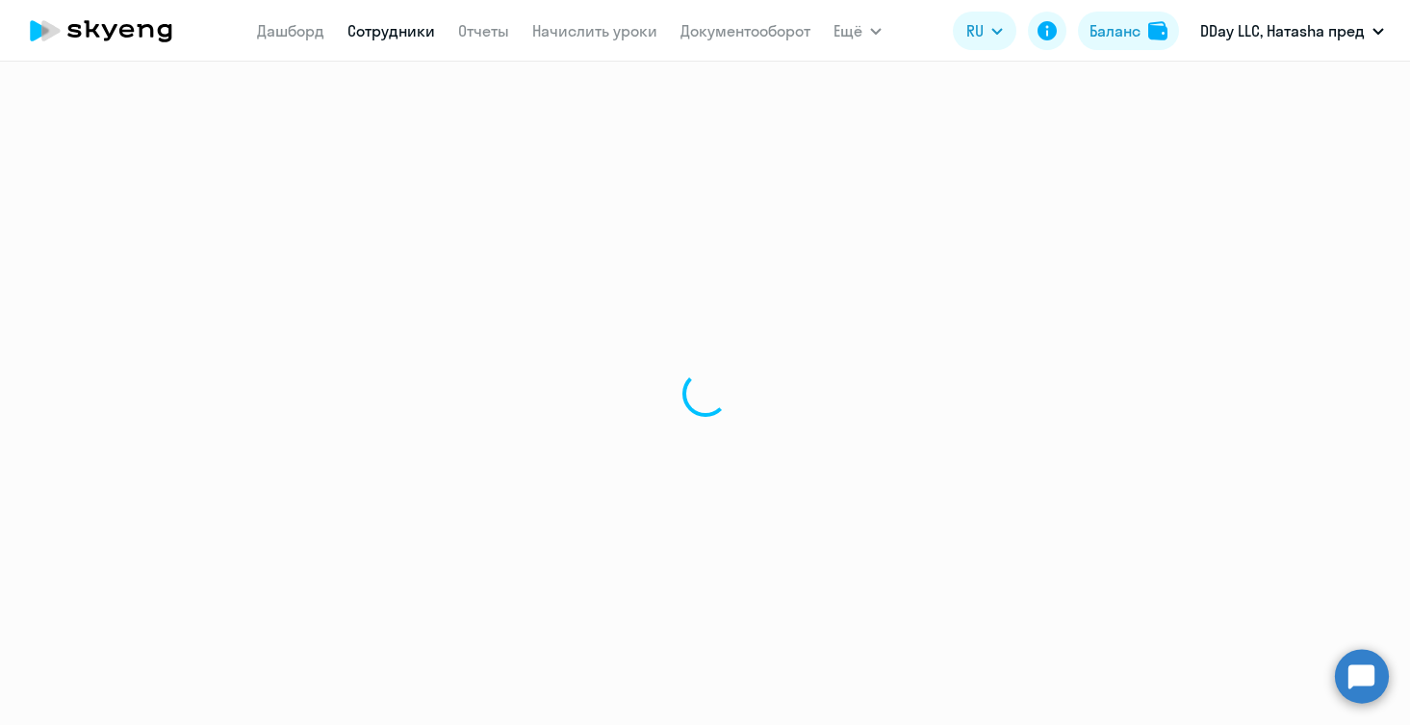
select select "30"
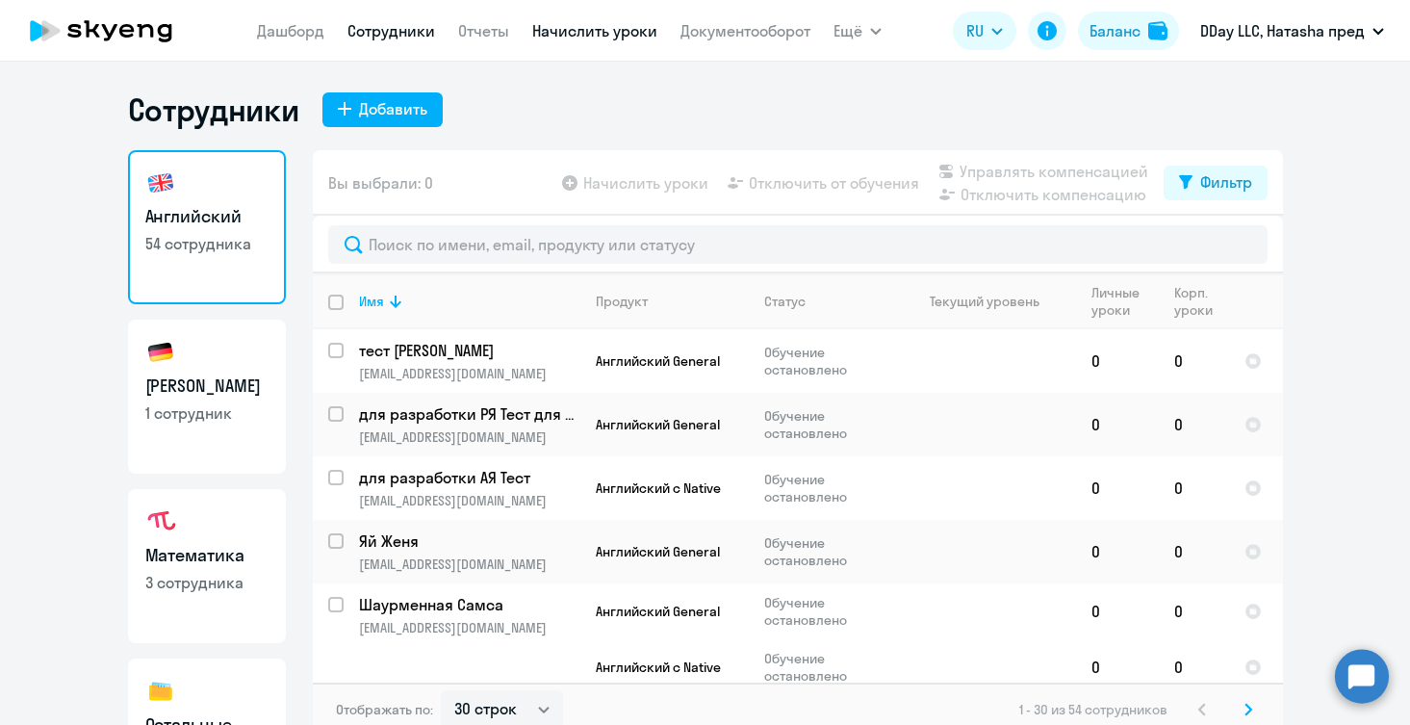
click at [587, 35] on link "Начислить уроки" at bounding box center [594, 30] width 125 height 19
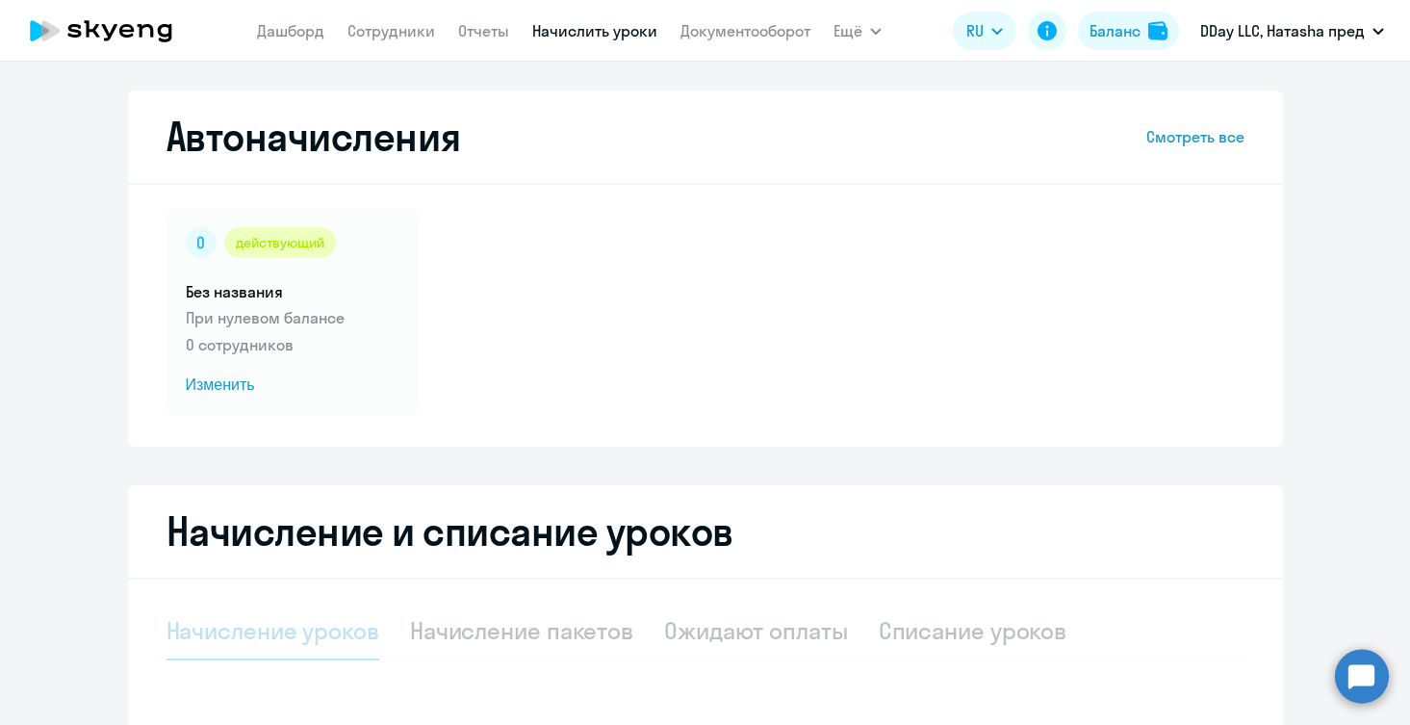
select select "10"
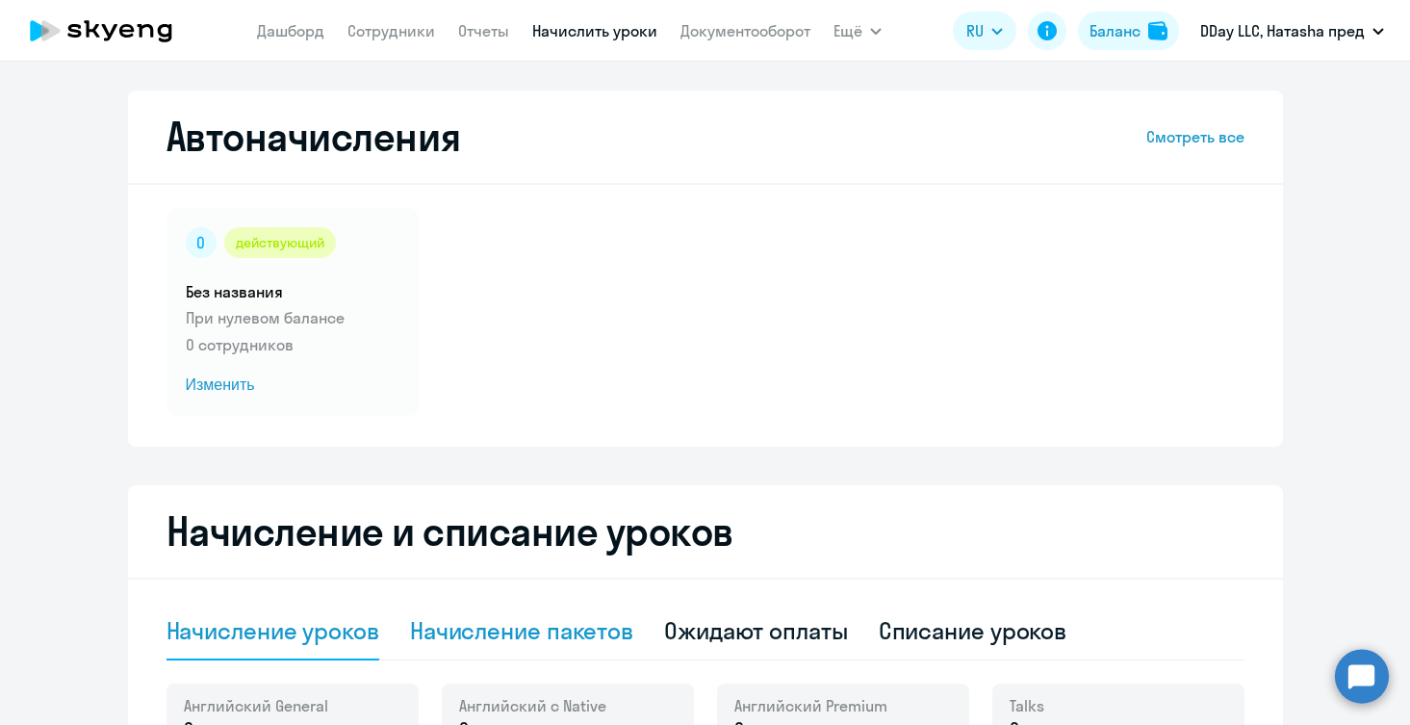
click at [527, 638] on div "Начисление пакетов" at bounding box center [521, 630] width 223 height 31
select select "10"
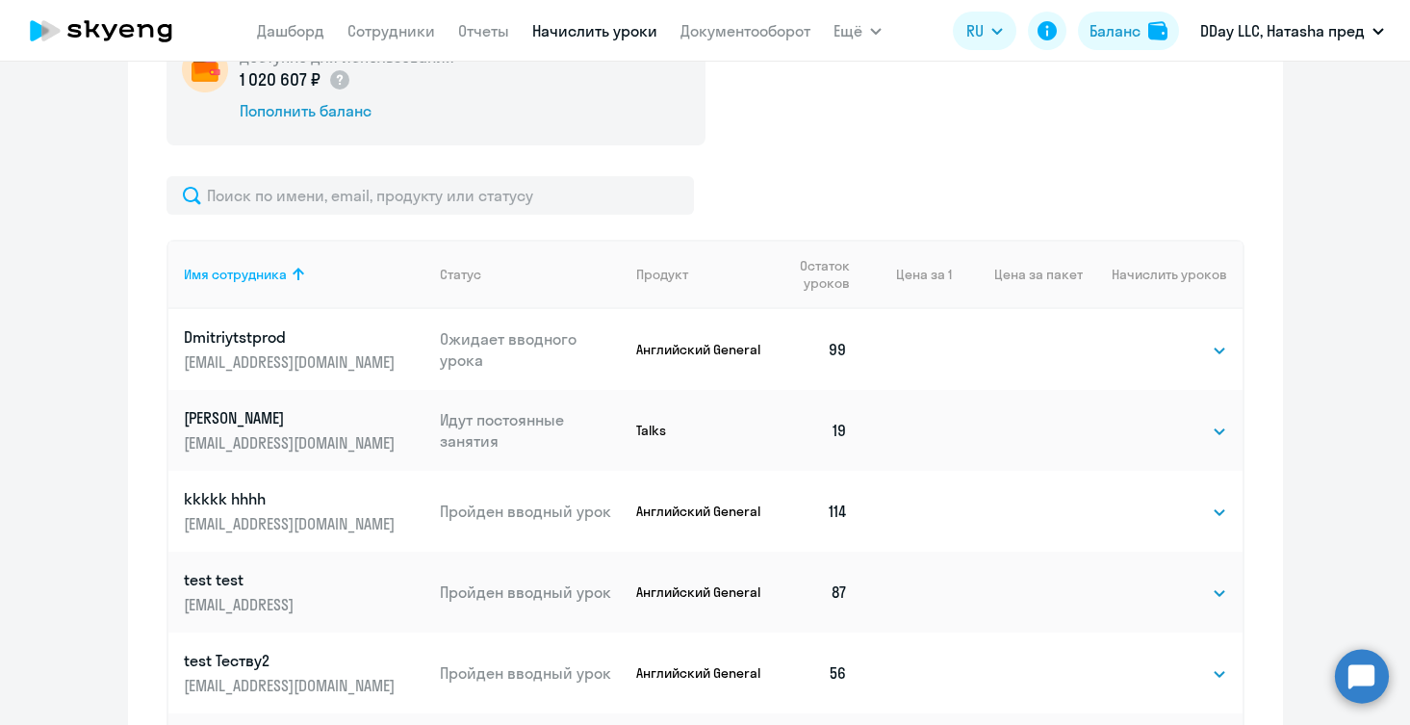
scroll to position [660, 0]
click at [232, 342] on p "Dmitriytstprod" at bounding box center [292, 337] width 216 height 21
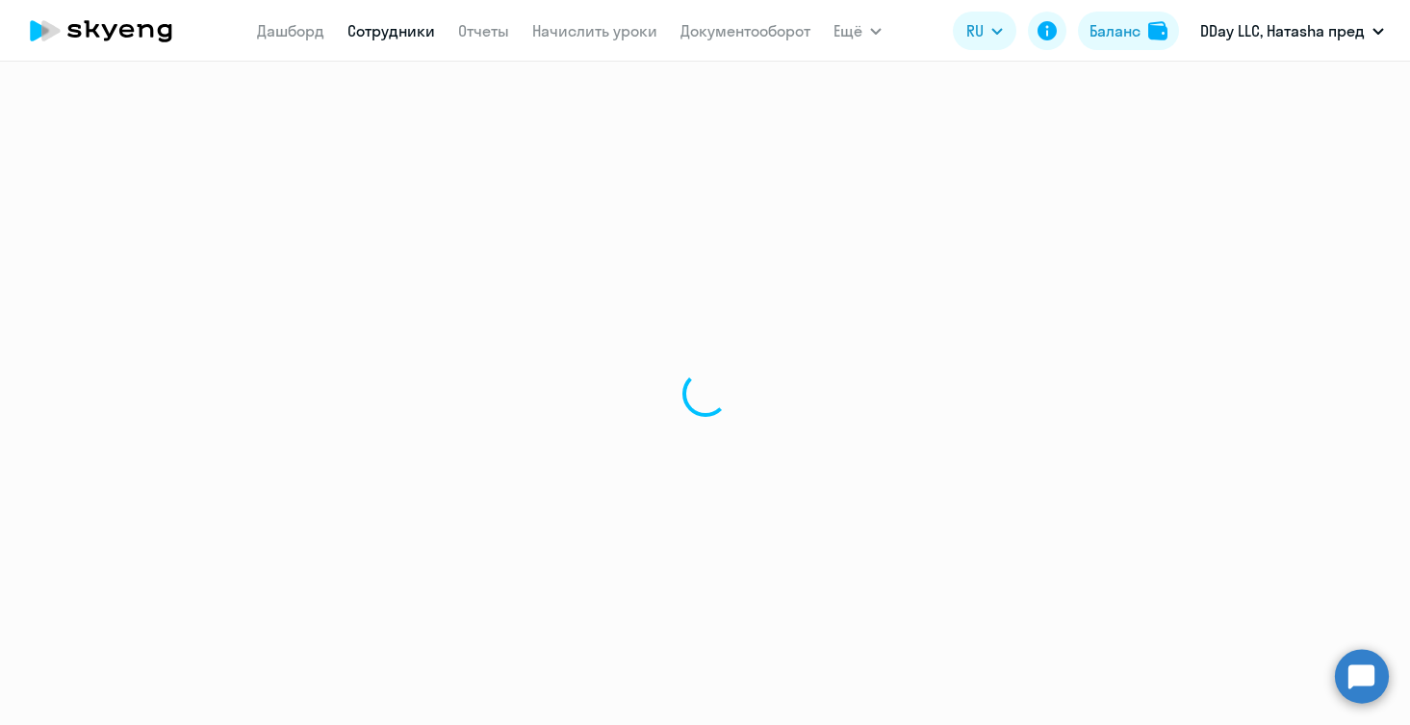
select select "english"
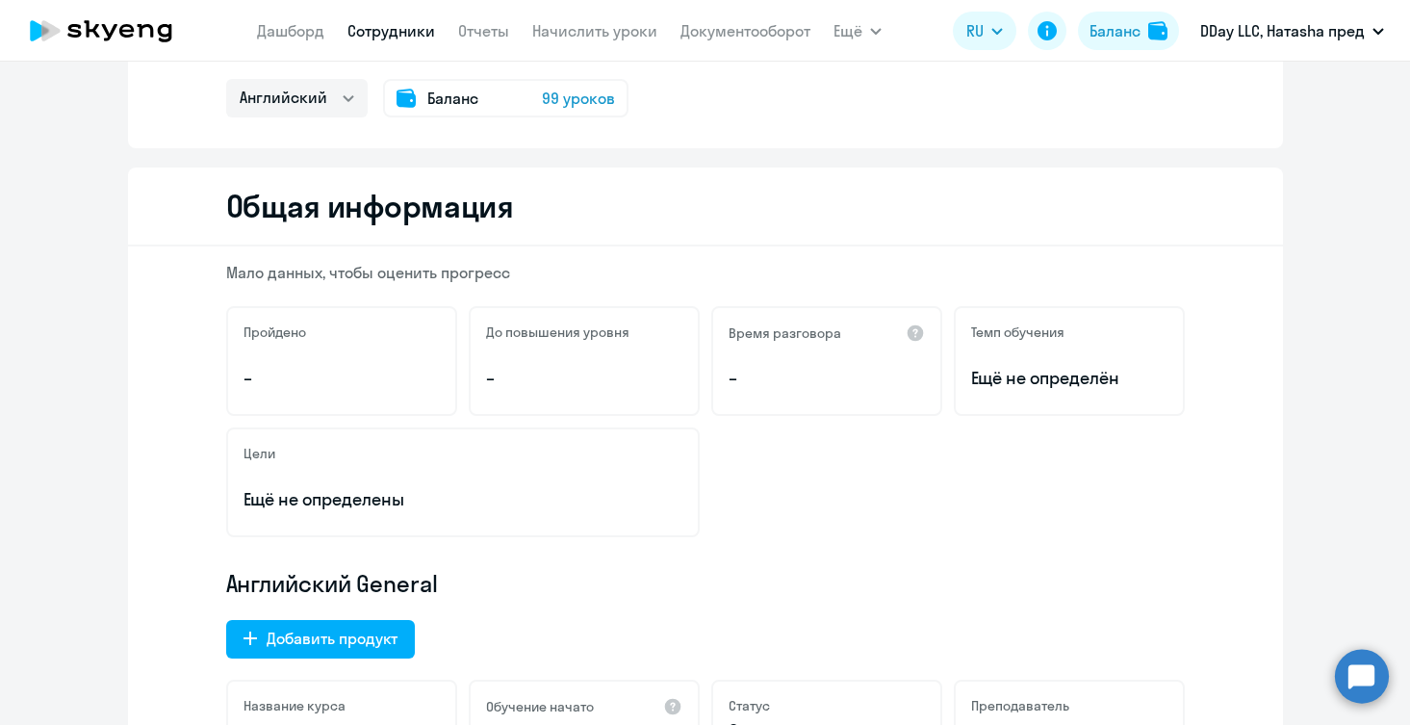
scroll to position [197, 0]
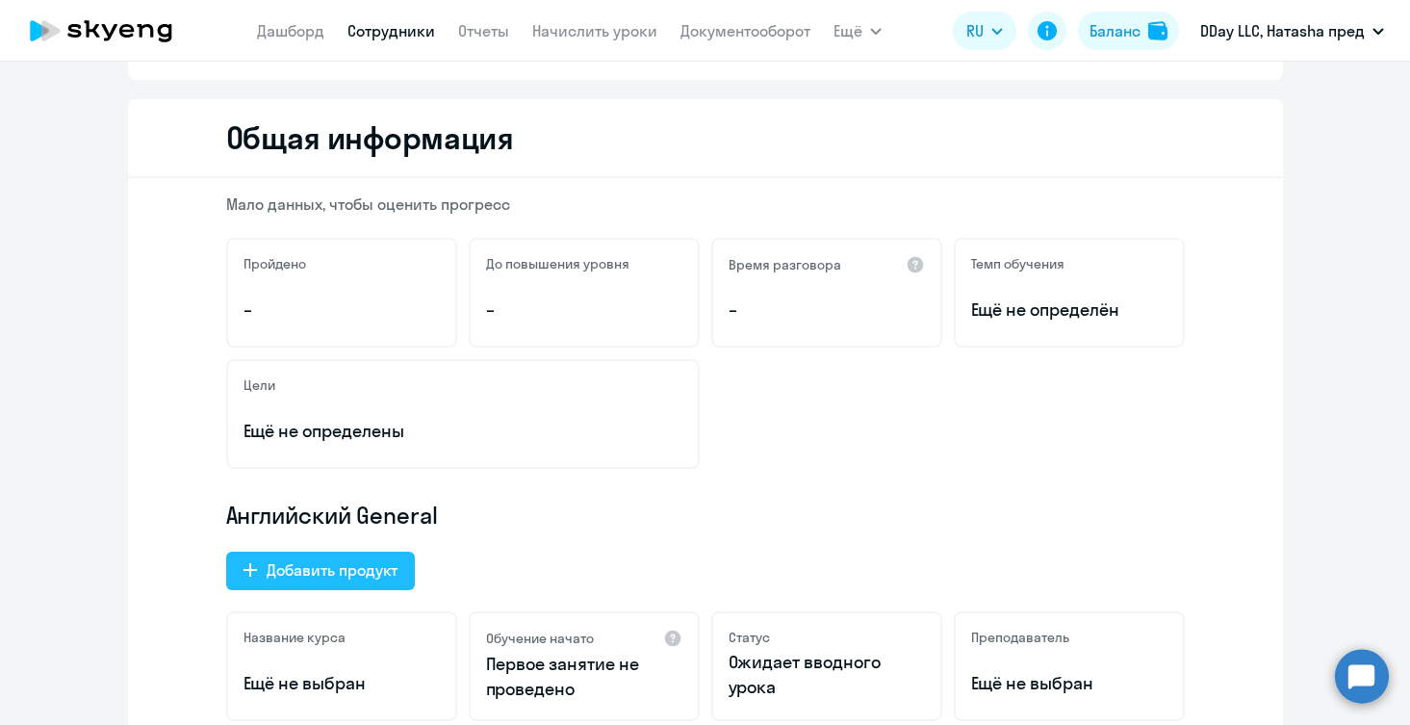
click at [320, 582] on button "Добавить продукт" at bounding box center [320, 571] width 189 height 39
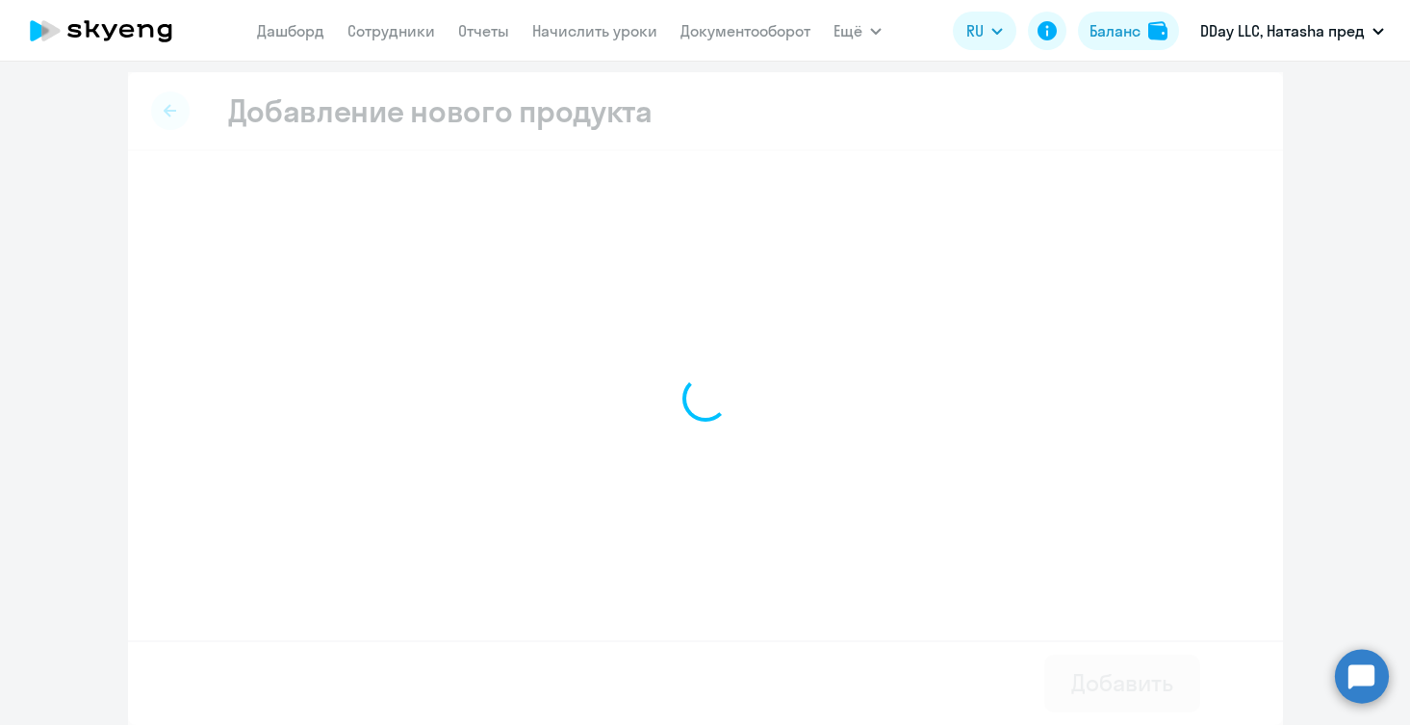
scroll to position [5, 0]
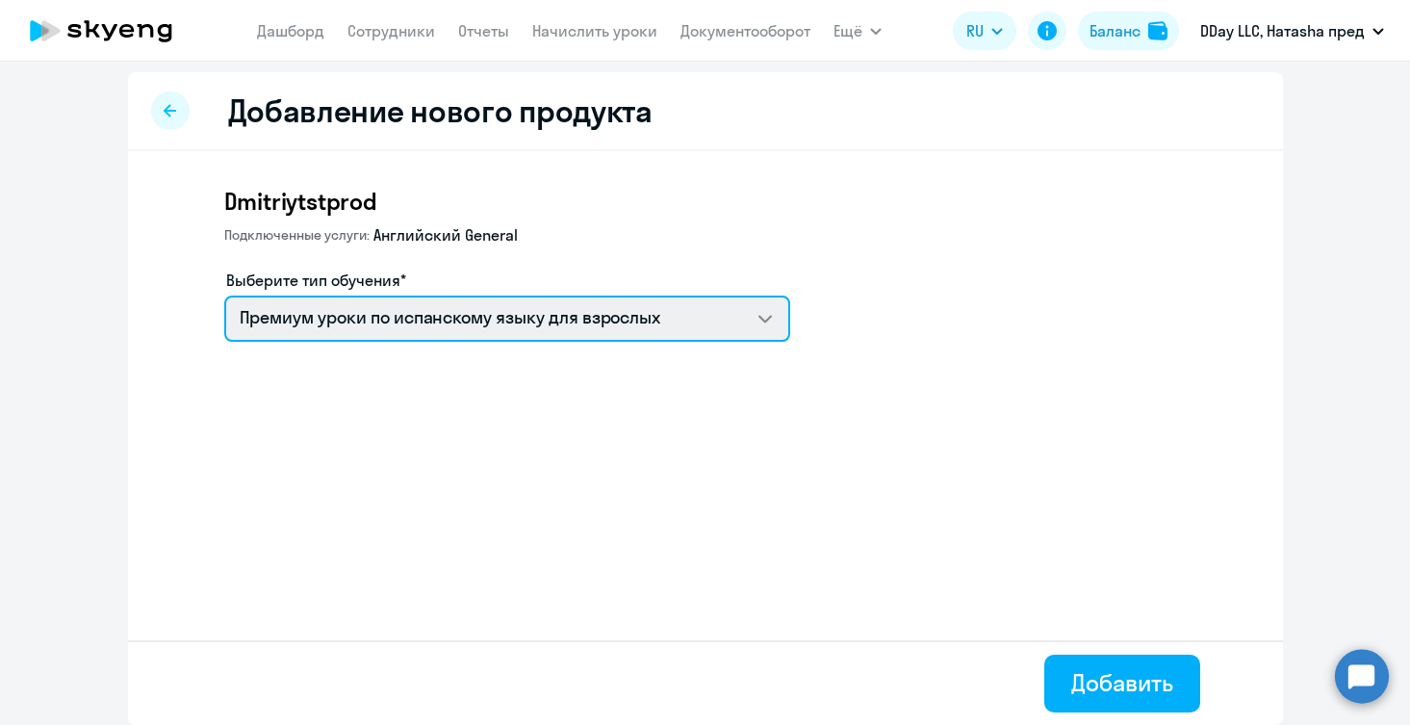
select select "japanese_adult_not_native_speaker_premium"
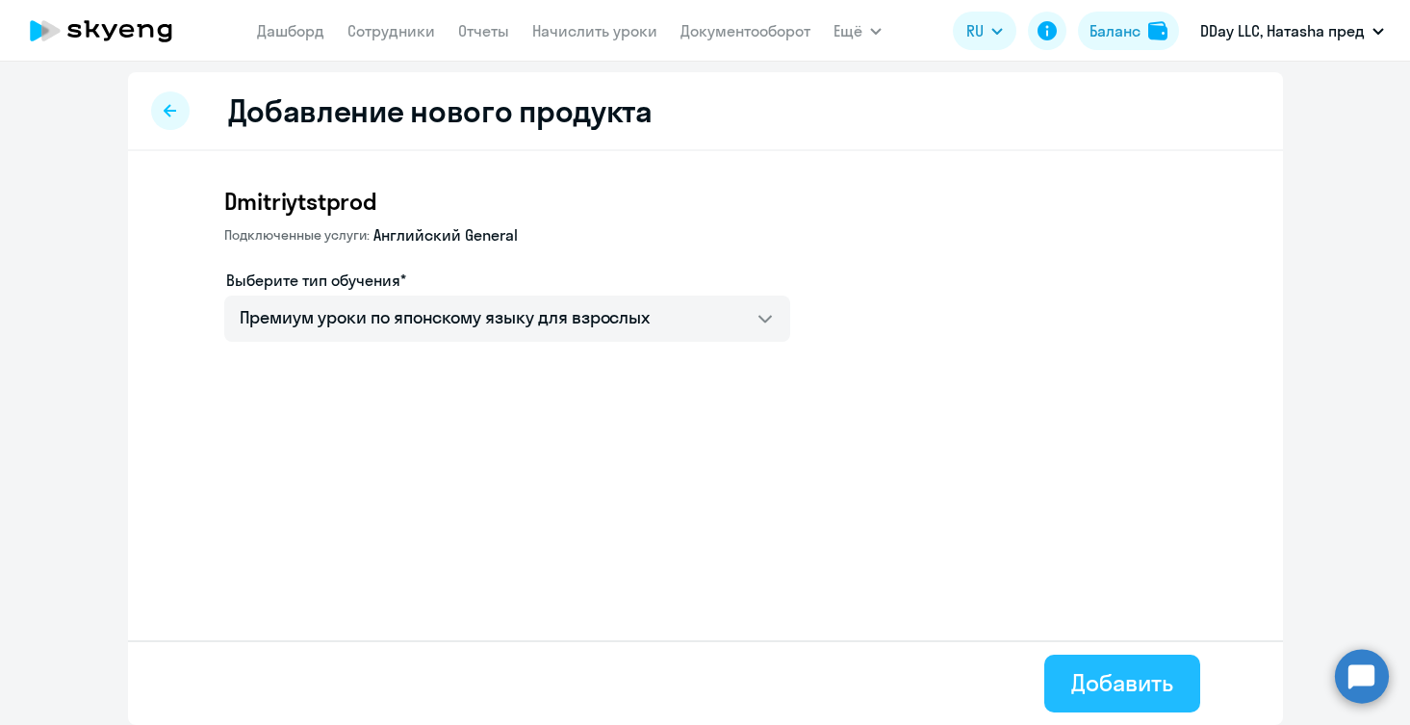
click at [1116, 691] on div "Добавить" at bounding box center [1121, 682] width 101 height 31
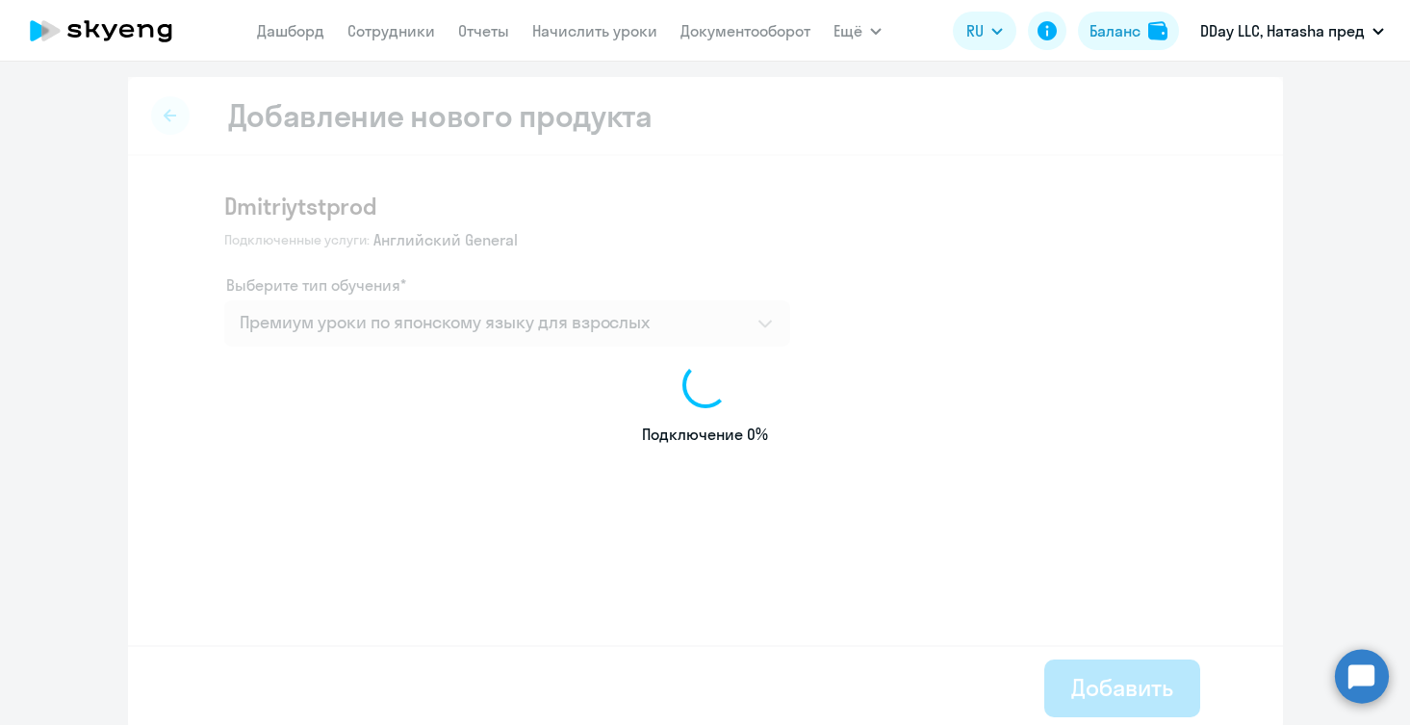
select select "english"
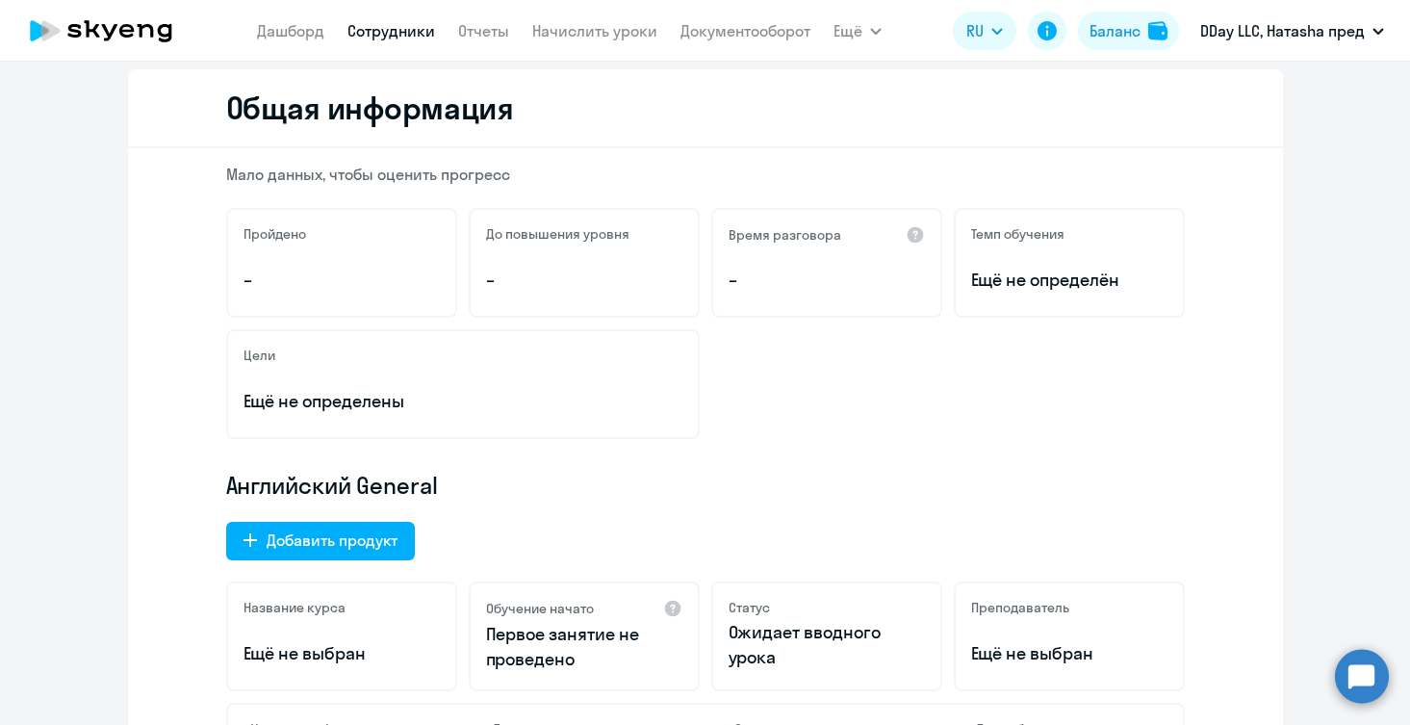
scroll to position [332, 0]
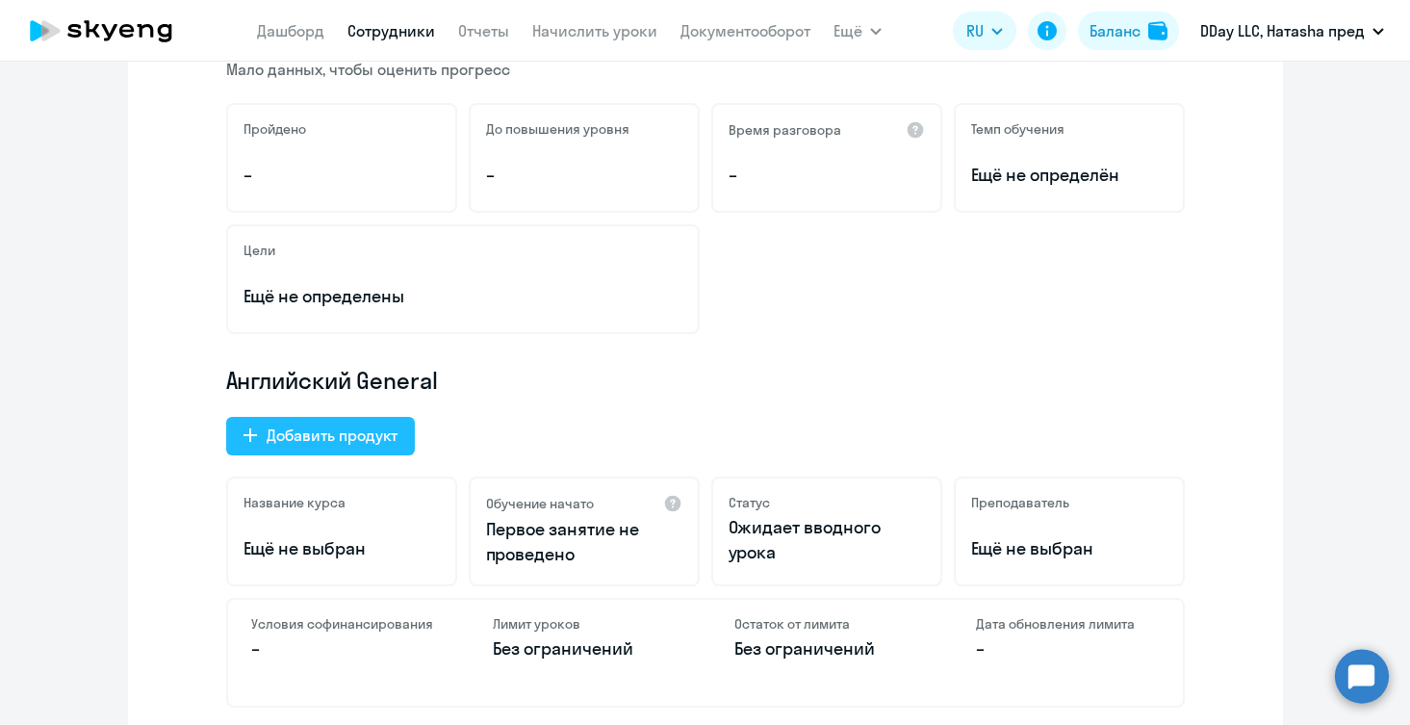
click at [303, 444] on div "Добавить продукт" at bounding box center [332, 435] width 131 height 23
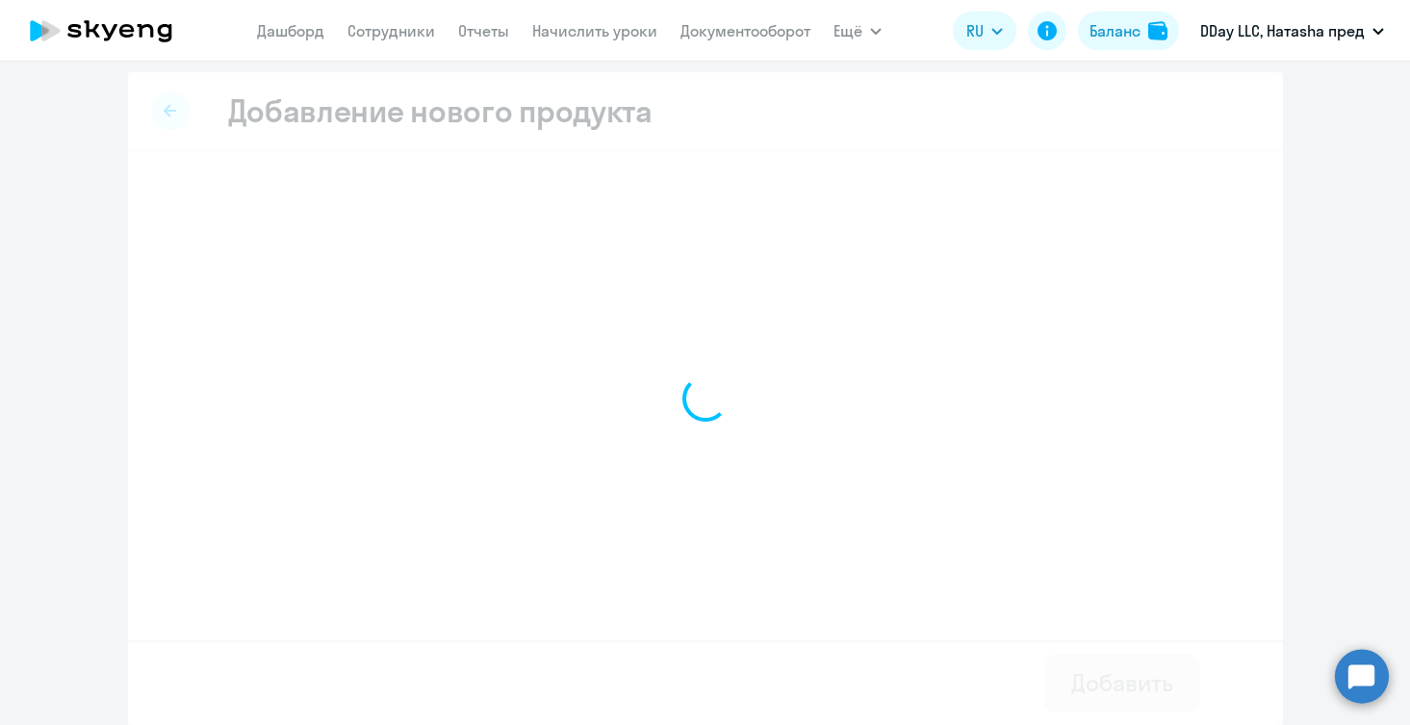
scroll to position [5, 0]
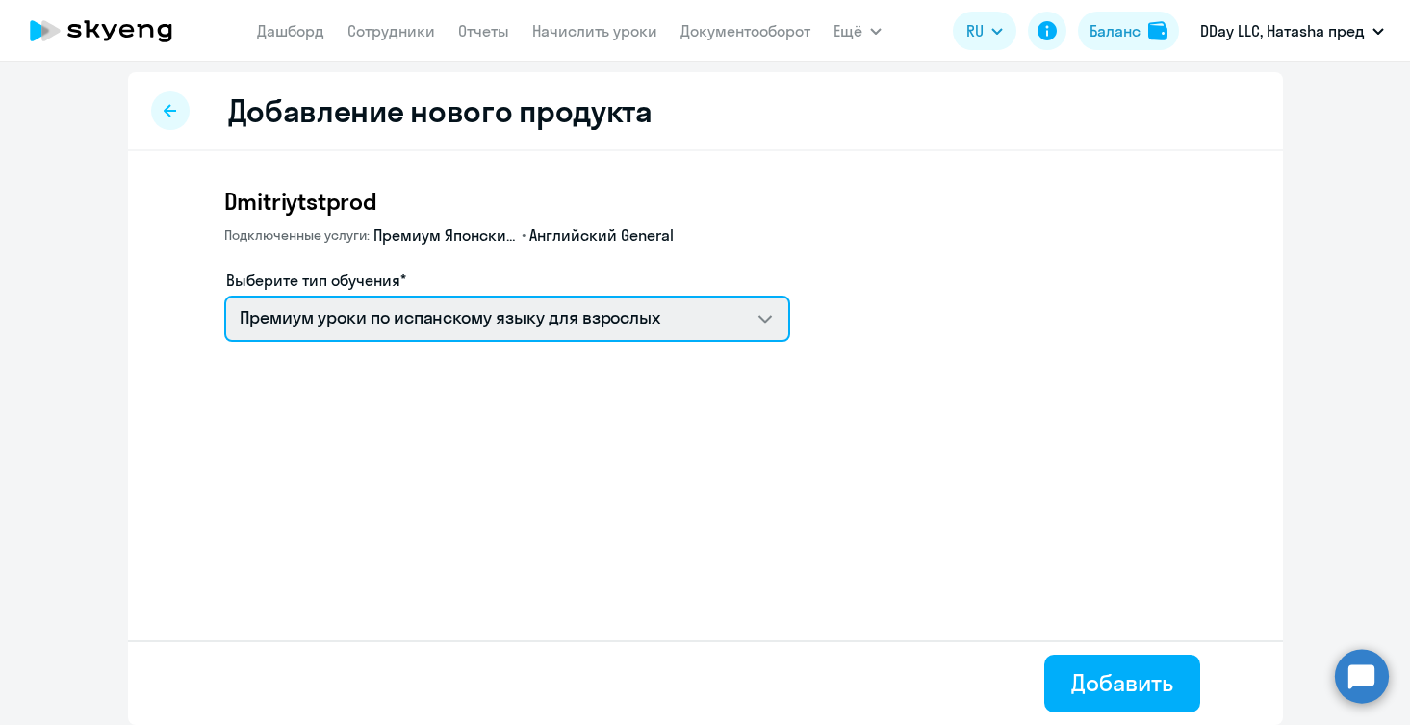
select select "chinese_adult_not_native_speaker_premium"
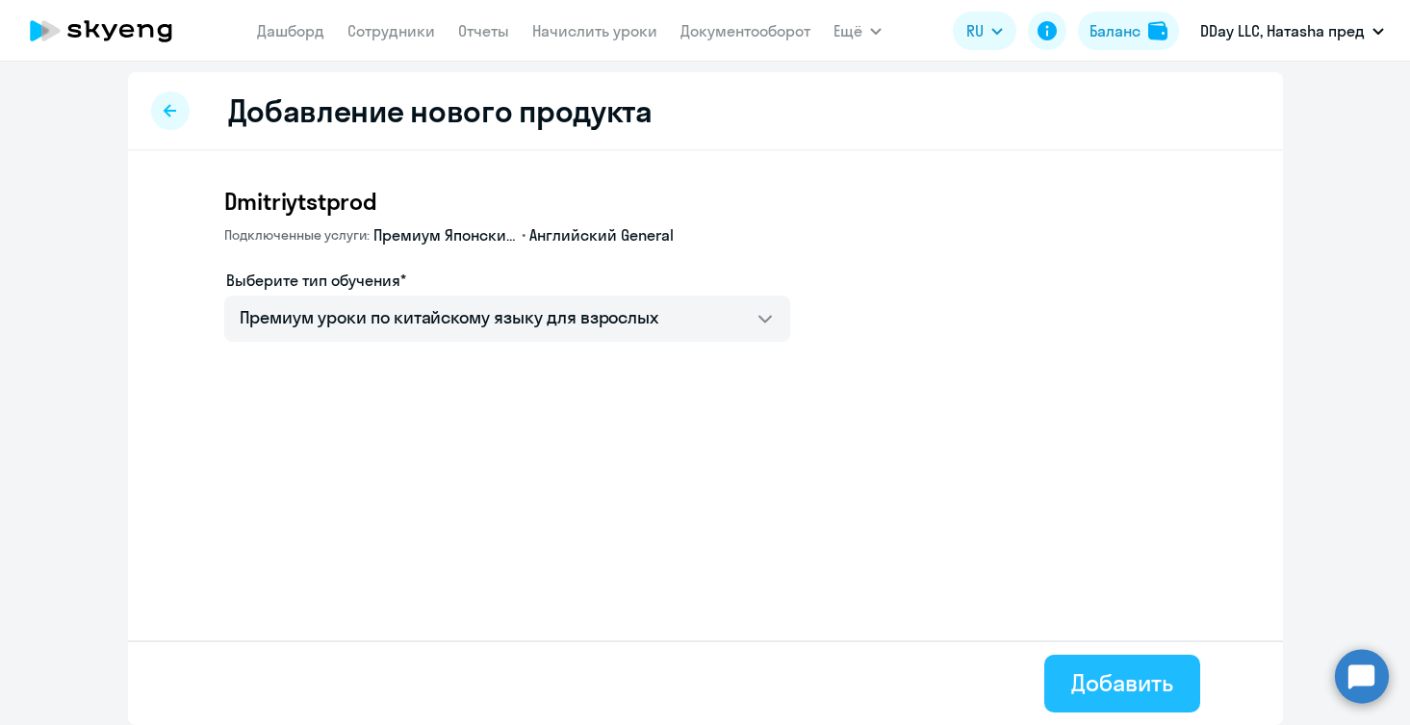
click at [1159, 689] on div "Добавить" at bounding box center [1121, 682] width 101 height 31
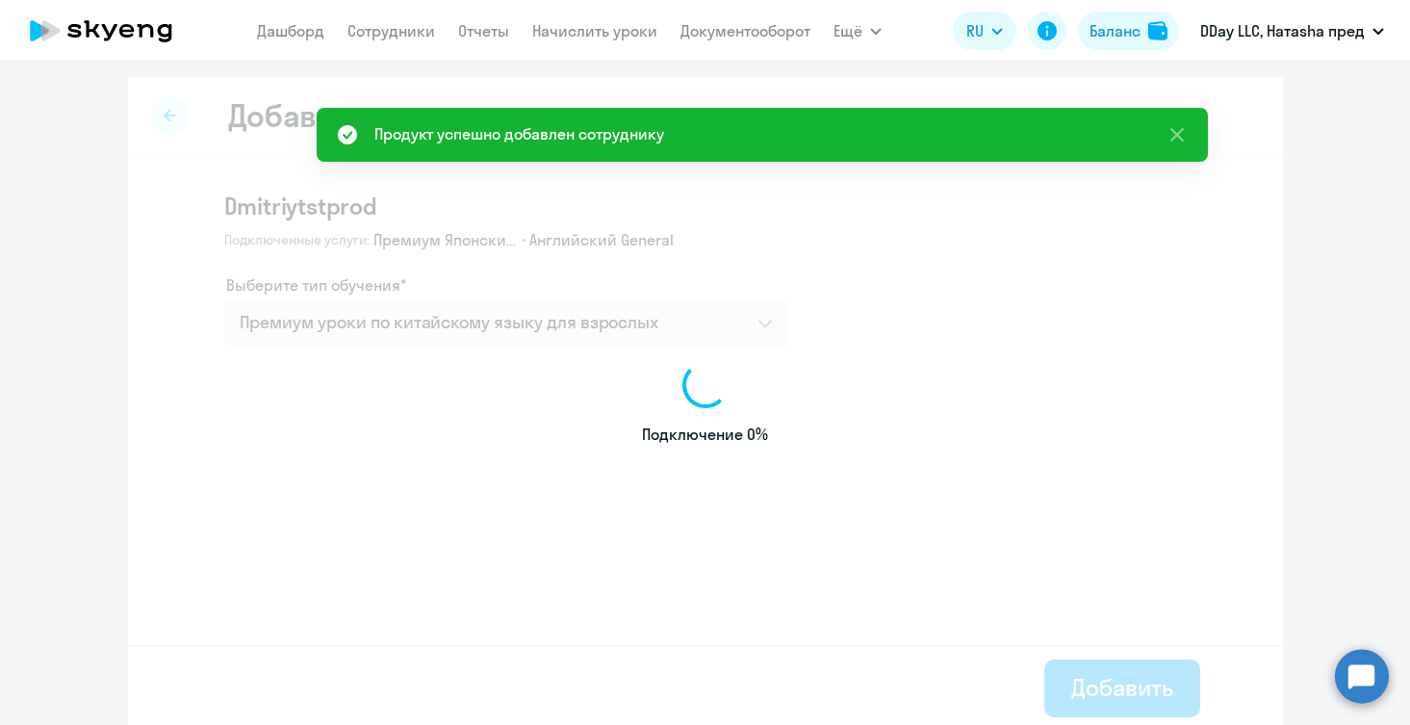
select select "english"
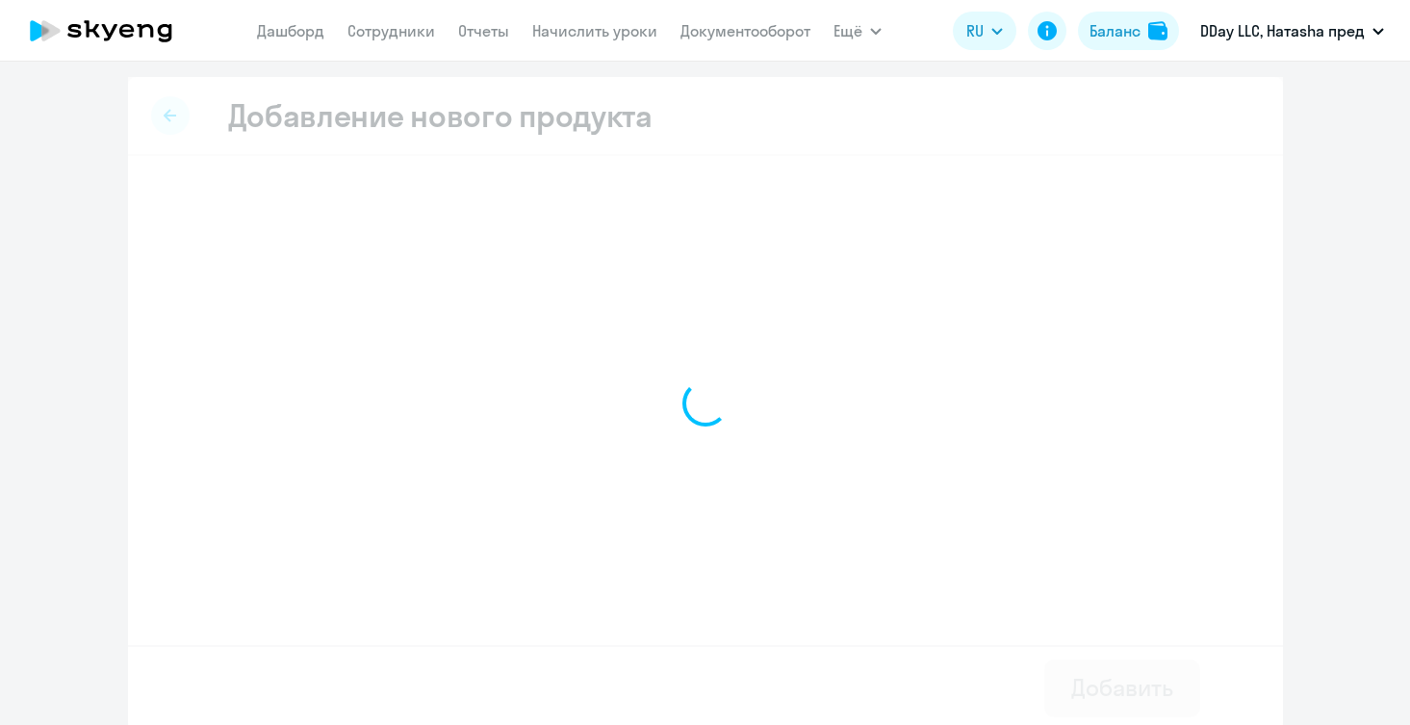
select select "spanish_adult_not_native_speaker_premium"
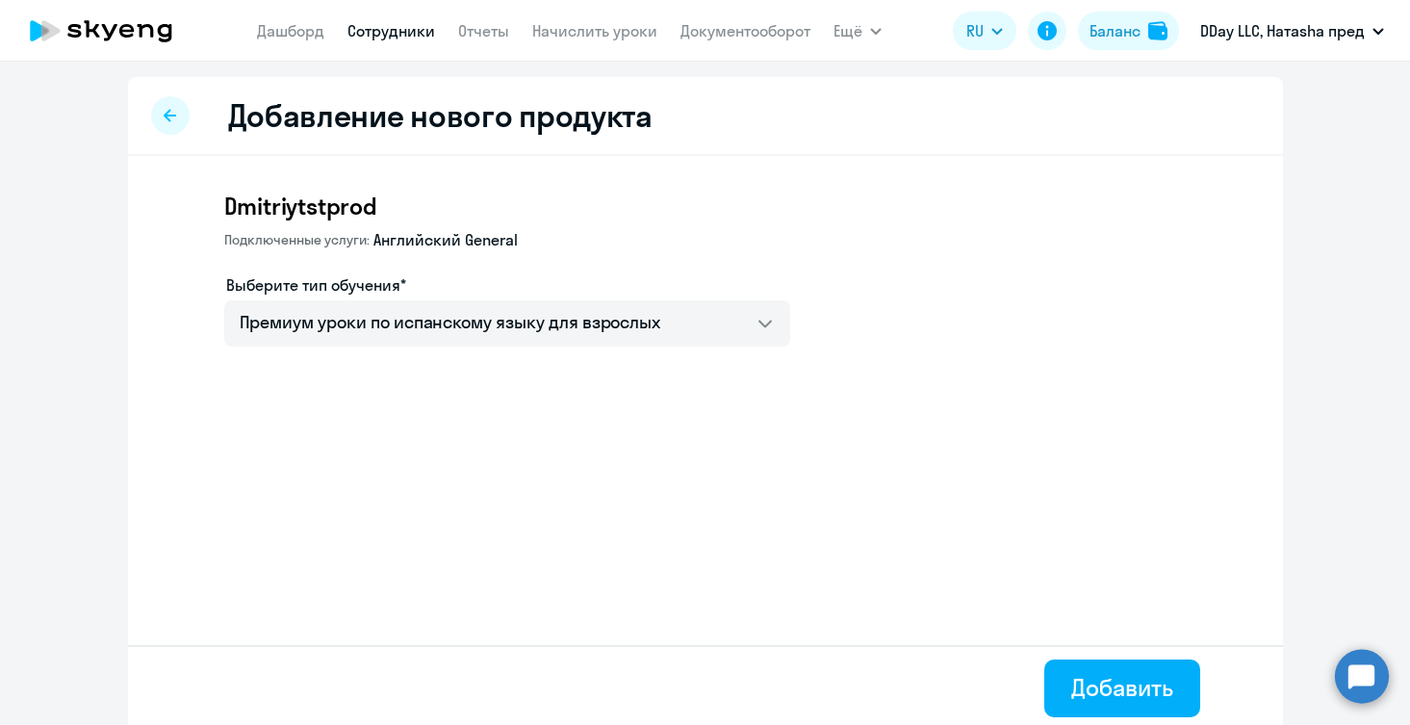
click at [385, 35] on link "Сотрудники" at bounding box center [392, 30] width 88 height 19
select select "30"
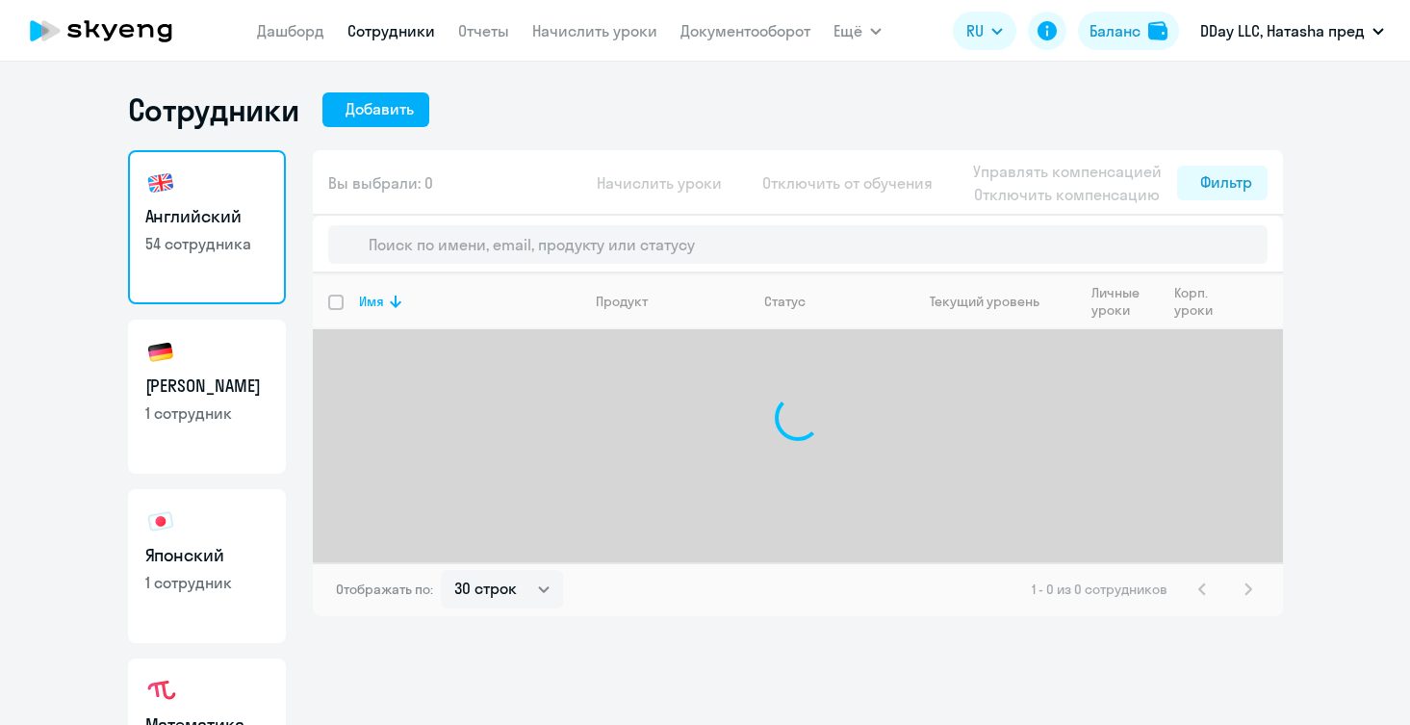
select select "30"
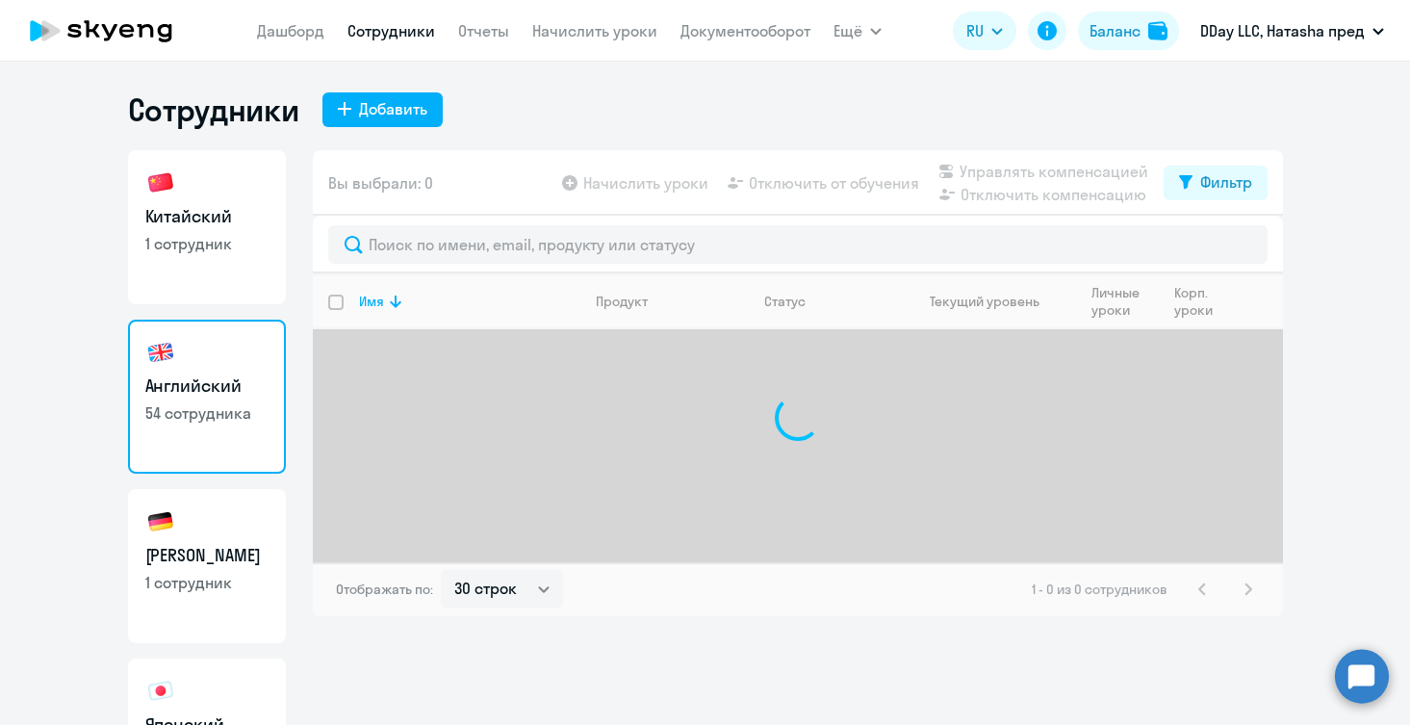
select select "30"
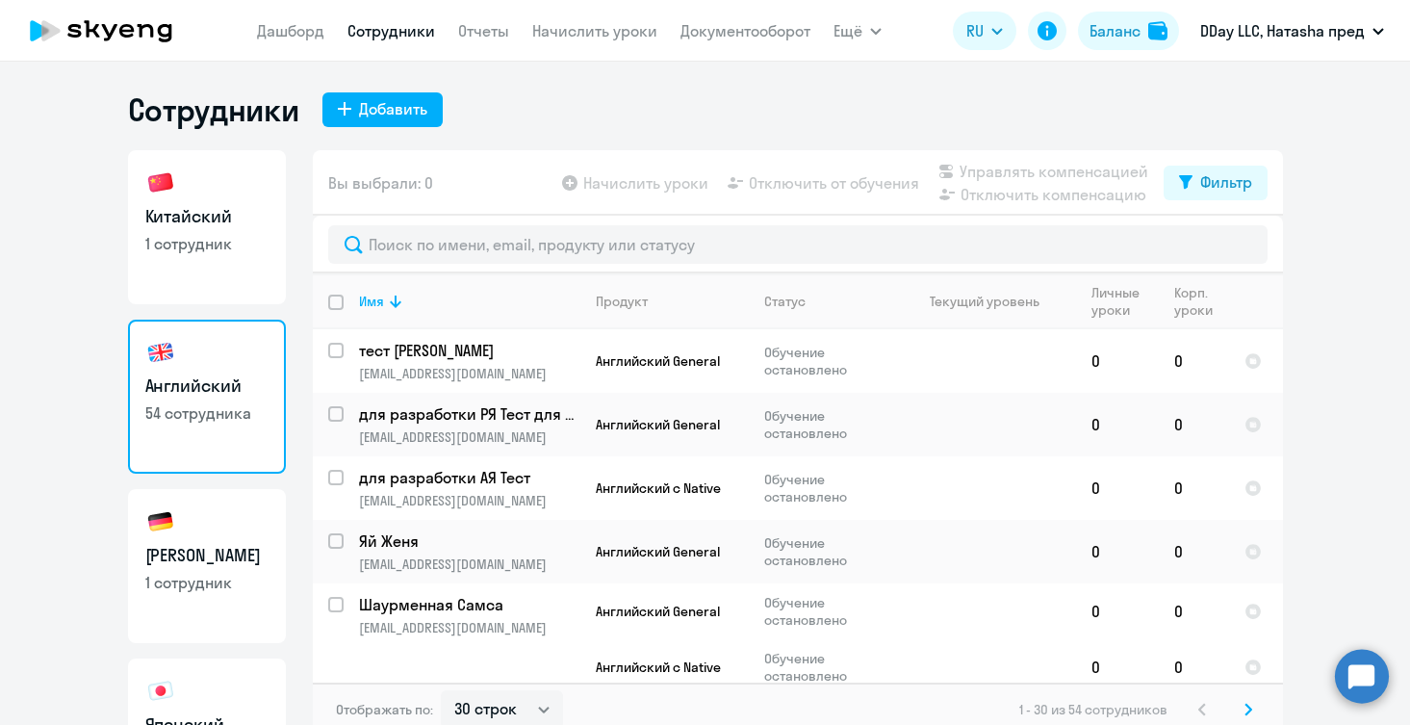
click at [221, 258] on link "Китайский 1 сотрудник" at bounding box center [207, 227] width 158 height 154
select select "30"
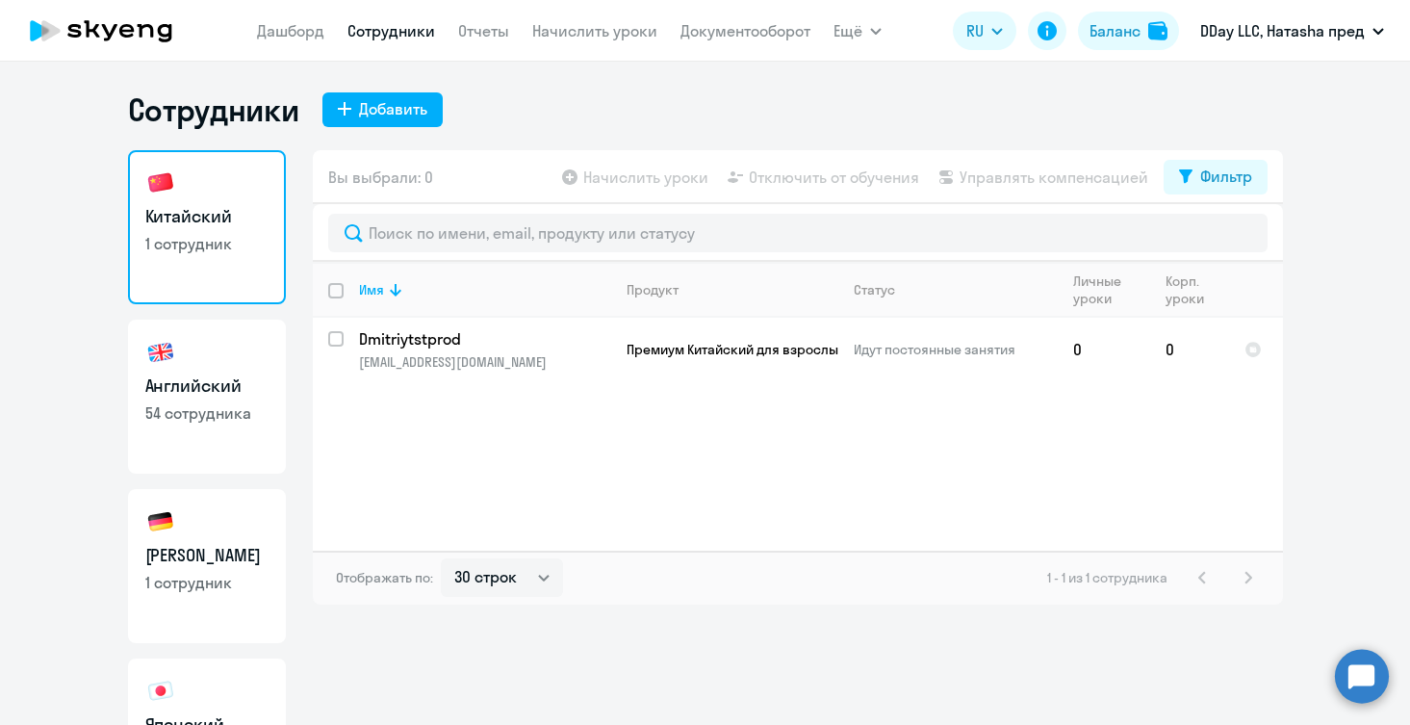
click at [227, 427] on link "Английский 54 сотрудника" at bounding box center [207, 397] width 158 height 154
select select "30"
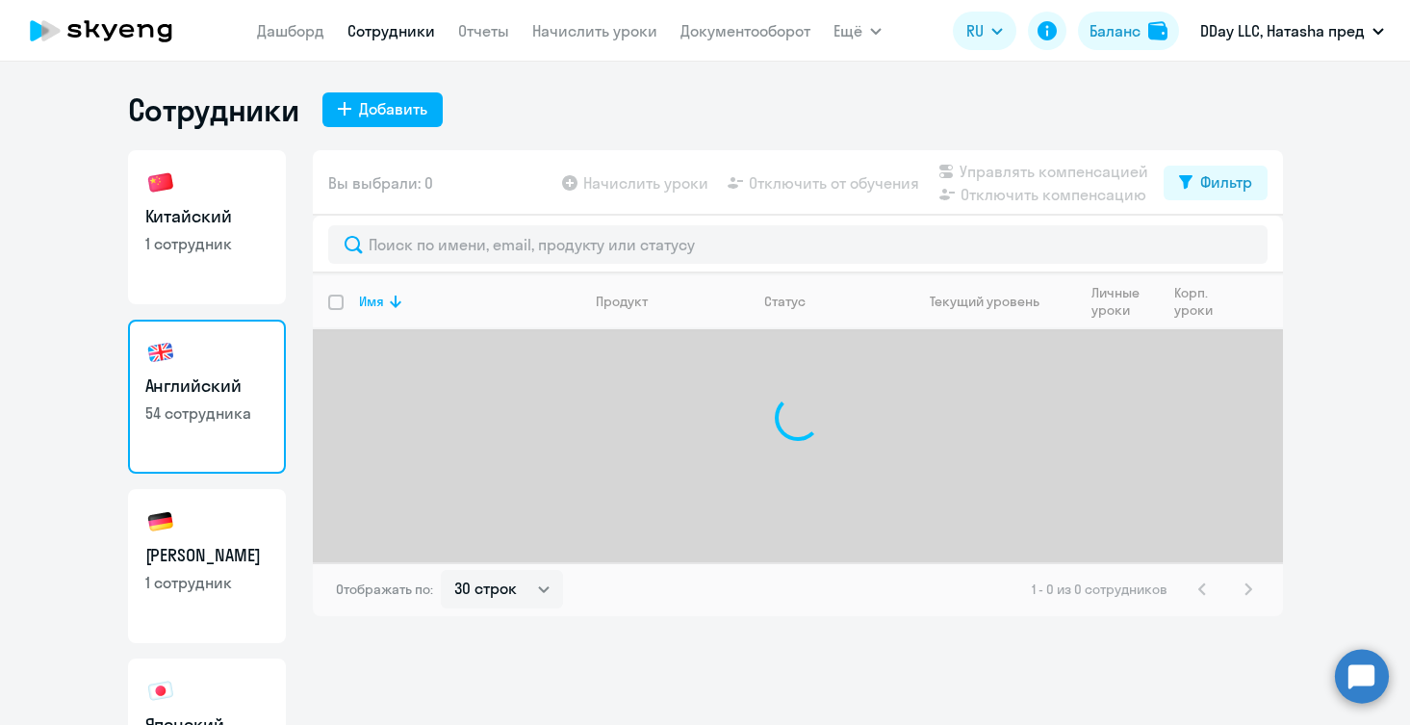
click at [232, 543] on h3 "[PERSON_NAME]" at bounding box center [206, 555] width 123 height 25
select select "30"
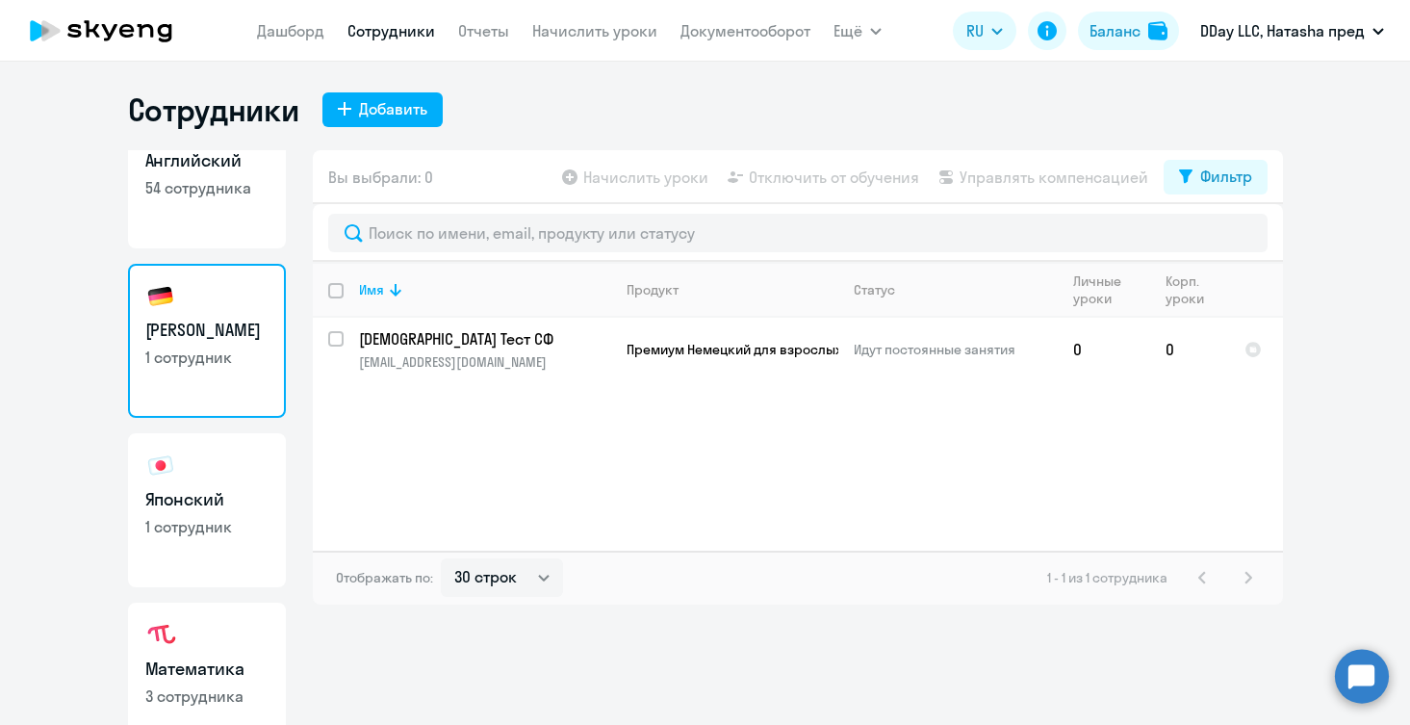
scroll to position [226, 0]
click at [232, 543] on link "Японский 1 сотрудник" at bounding box center [207, 509] width 158 height 154
select select "30"
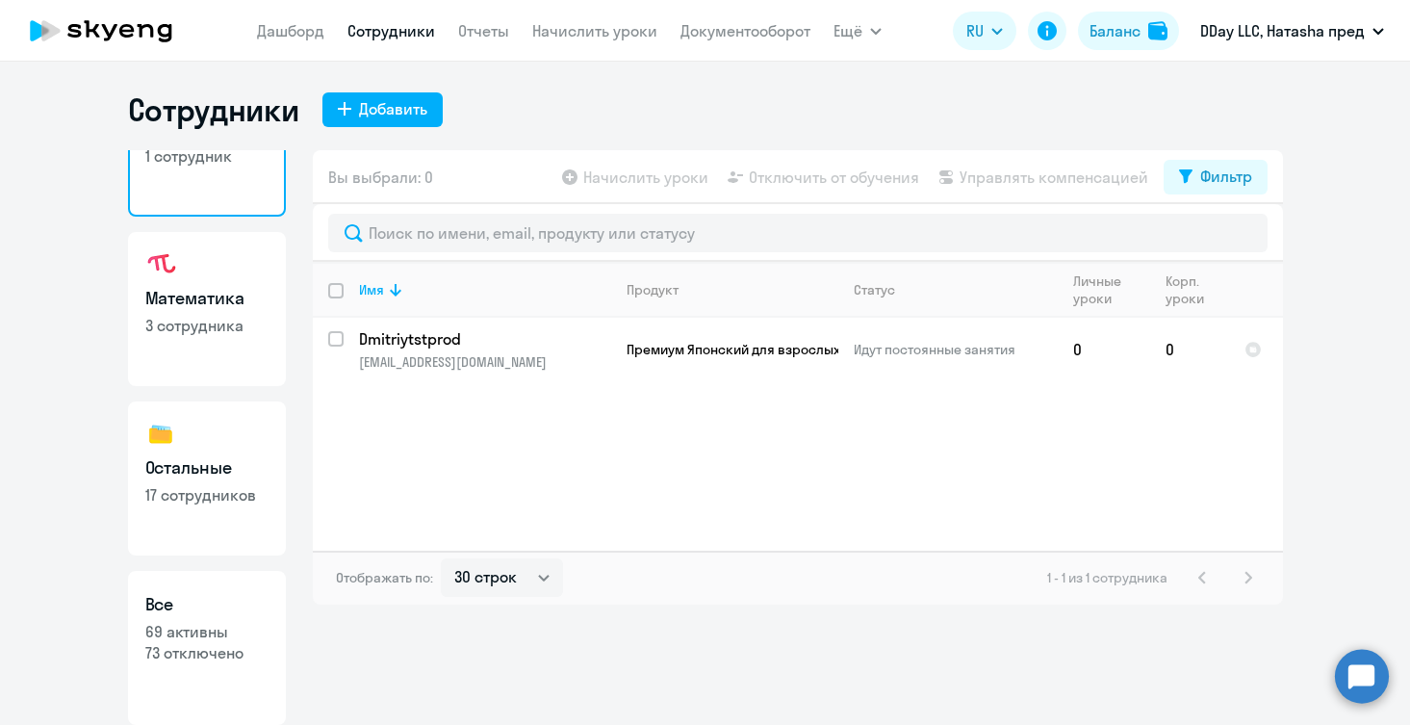
scroll to position [596, 0]
click at [221, 542] on link "Остальные 17 сотрудников" at bounding box center [207, 478] width 158 height 154
select select "30"
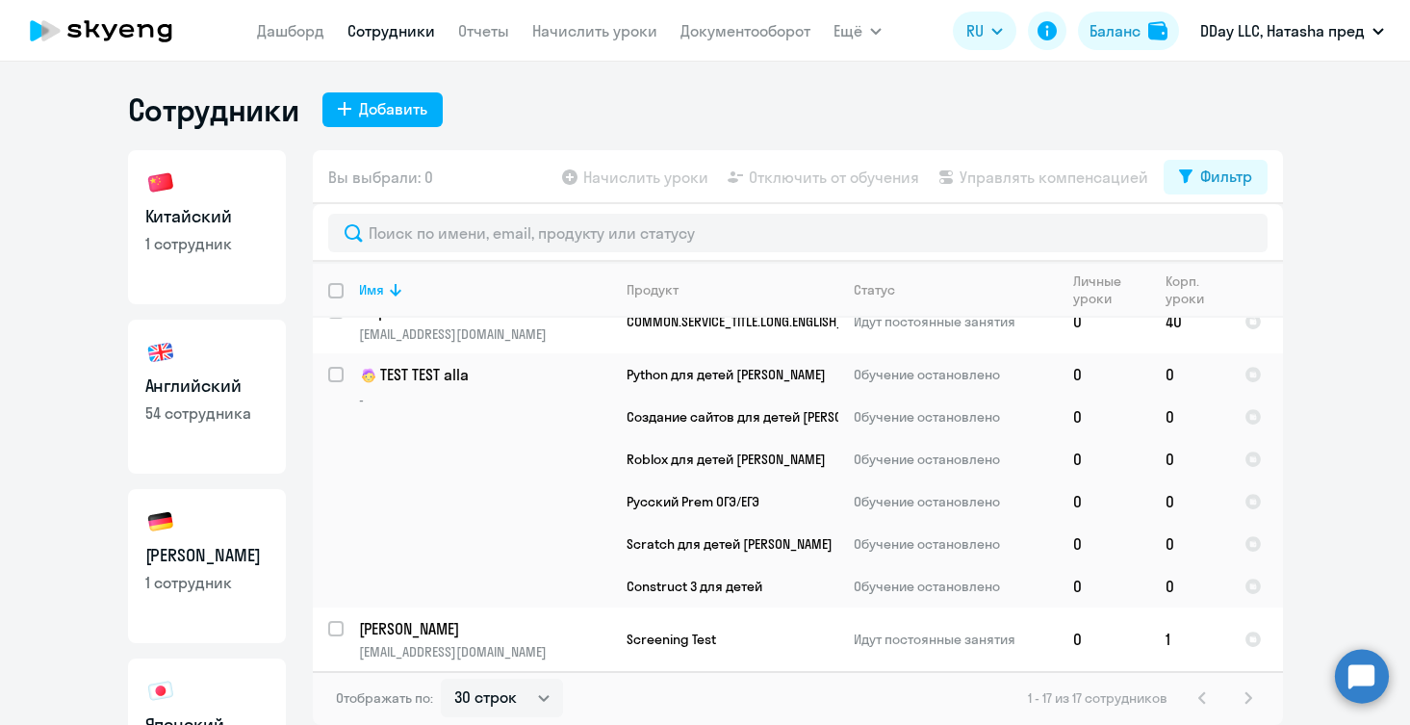
click at [236, 264] on link "Китайский 1 сотрудник" at bounding box center [207, 227] width 158 height 154
select select "30"
